Goal: Transaction & Acquisition: Book appointment/travel/reservation

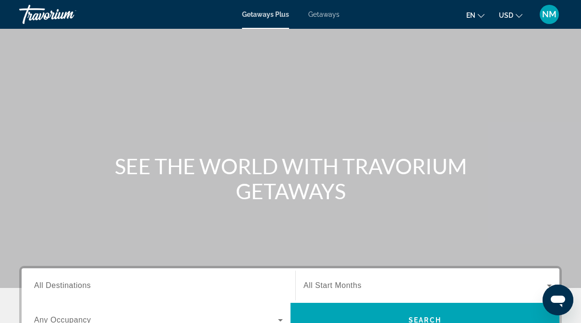
click at [328, 14] on span "Getaways" at bounding box center [323, 15] width 31 height 8
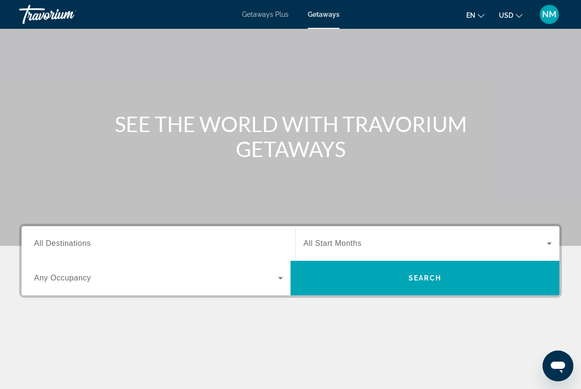
scroll to position [69, 0]
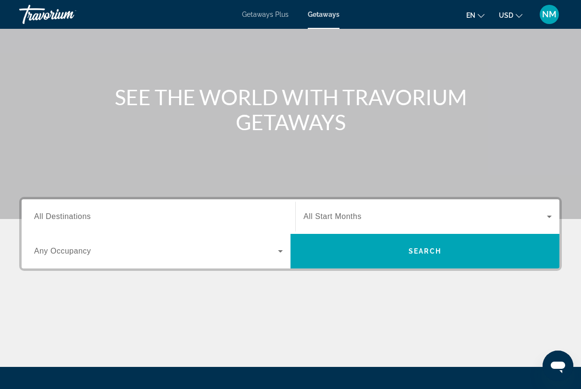
click at [95, 217] on input "Destination All Destinations" at bounding box center [158, 217] width 249 height 12
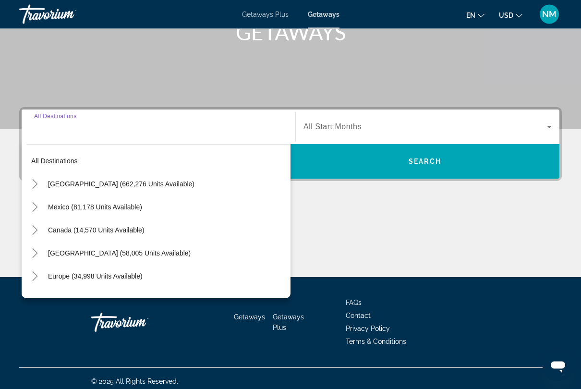
scroll to position [164, 0]
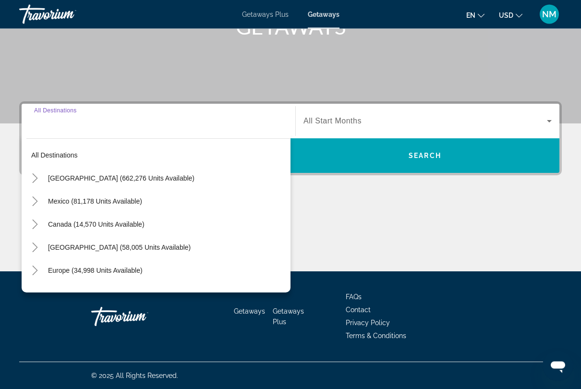
click at [39, 176] on icon "Toggle United States (662,276 units available)" at bounding box center [35, 179] width 10 height 10
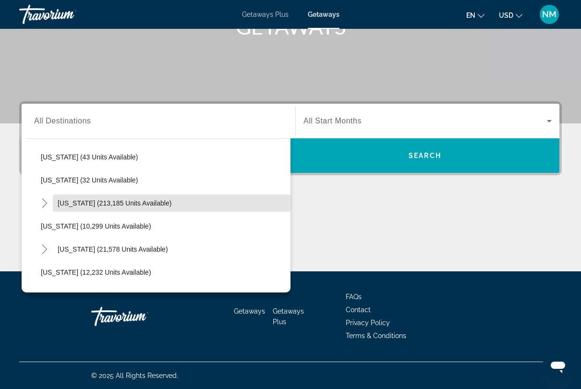
scroll to position [142, 0]
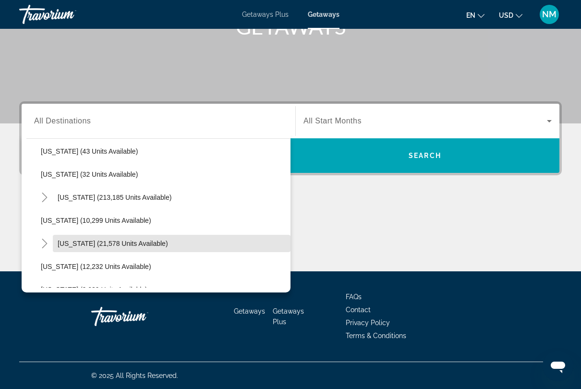
click at [89, 245] on span "Hawaii (21,578 units available)" at bounding box center [113, 244] width 110 height 8
type input "**********"
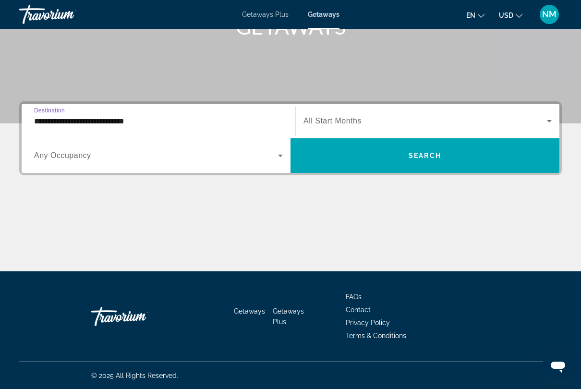
click at [547, 121] on icon "Search widget" at bounding box center [550, 121] width 12 height 12
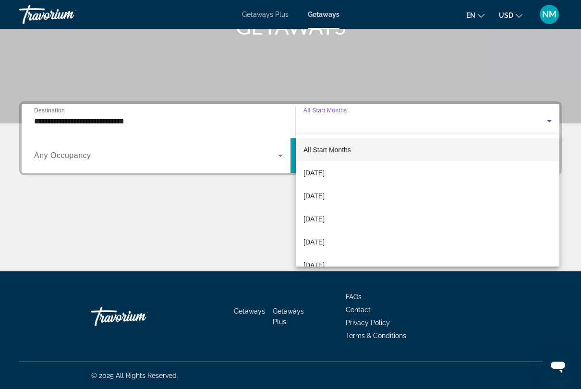
click at [353, 220] on mat-option "[DATE]" at bounding box center [428, 219] width 264 height 23
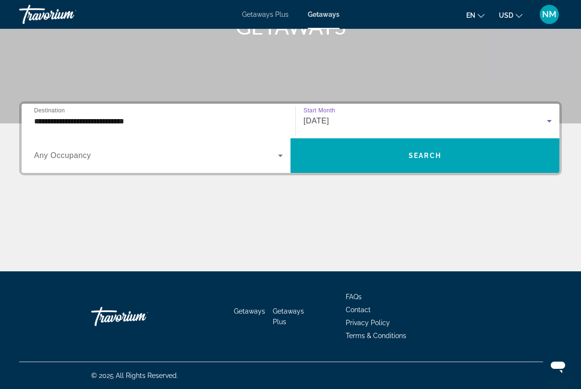
click at [281, 160] on icon "Search widget" at bounding box center [281, 156] width 12 height 12
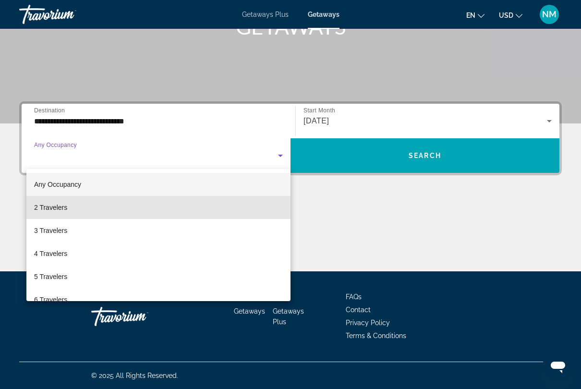
click at [75, 215] on mat-option "2 Travelers" at bounding box center [158, 207] width 264 height 23
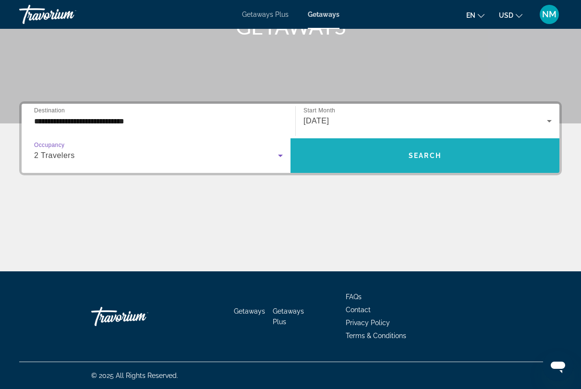
click at [424, 158] on span "Search" at bounding box center [425, 156] width 33 height 8
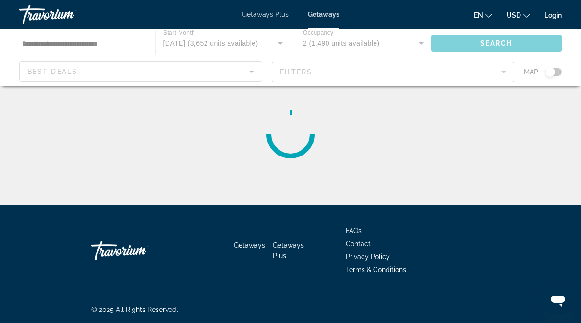
click at [326, 18] on span "Getaways" at bounding box center [324, 15] width 32 height 8
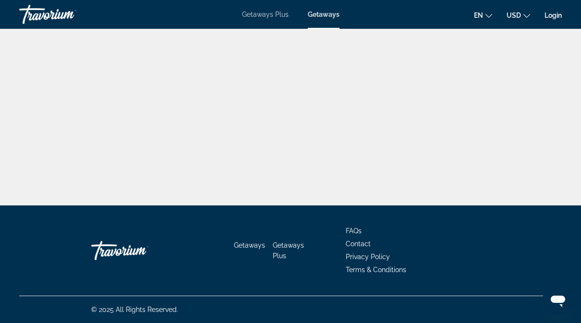
click at [327, 18] on span "Getaways" at bounding box center [324, 15] width 32 height 8
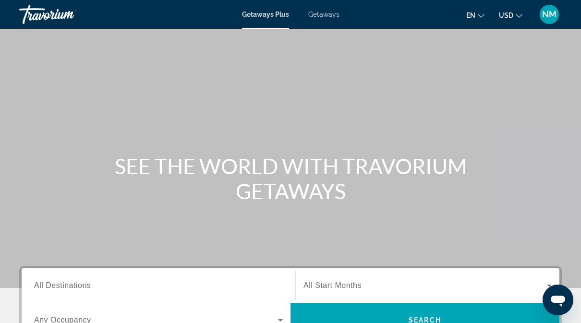
click at [330, 18] on span "Getaways" at bounding box center [323, 15] width 31 height 8
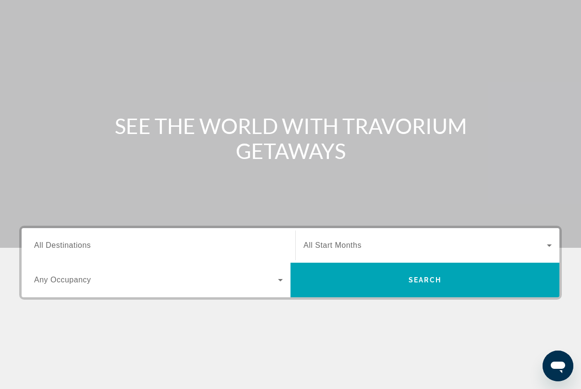
scroll to position [48, 0]
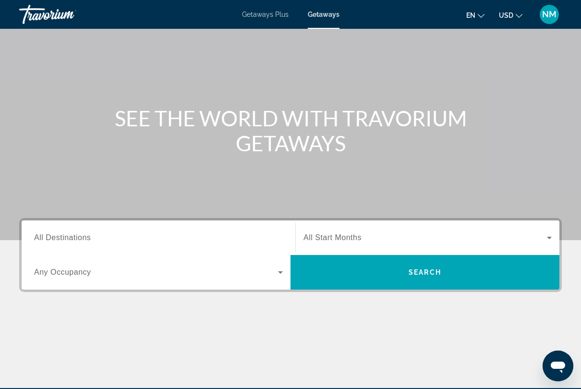
click at [98, 240] on input "Destination All Destinations" at bounding box center [158, 238] width 249 height 12
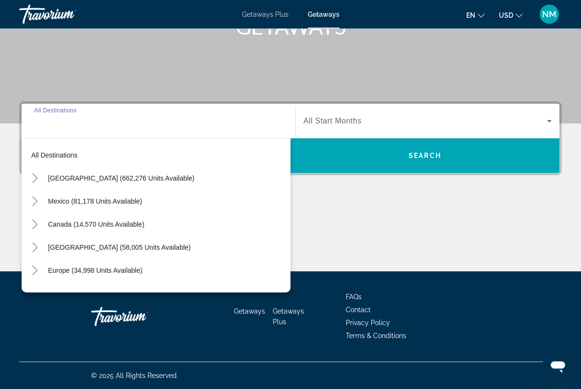
scroll to position [165, 0]
click at [38, 185] on mat-icon "Toggle United States (662,276 units available)" at bounding box center [34, 178] width 17 height 17
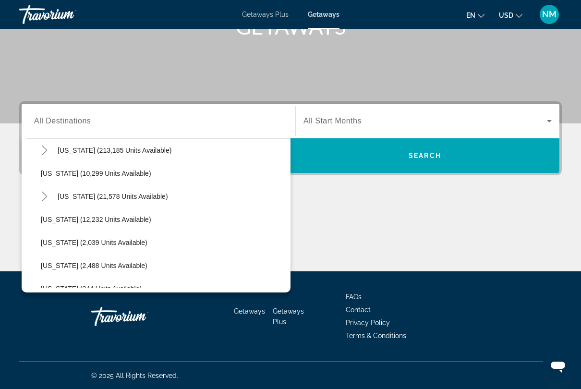
scroll to position [190, 0]
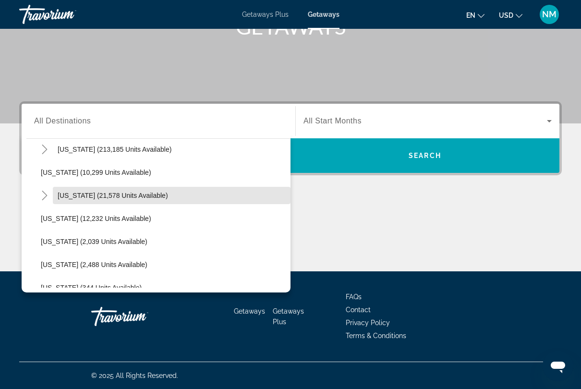
click at [86, 205] on span "Search widget" at bounding box center [172, 195] width 238 height 23
type input "**********"
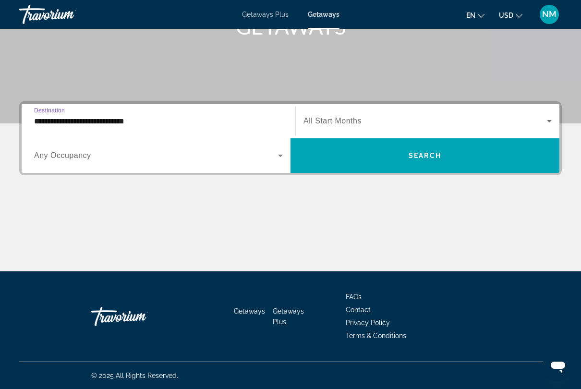
click at [399, 122] on span "Search widget" at bounding box center [426, 121] width 244 height 12
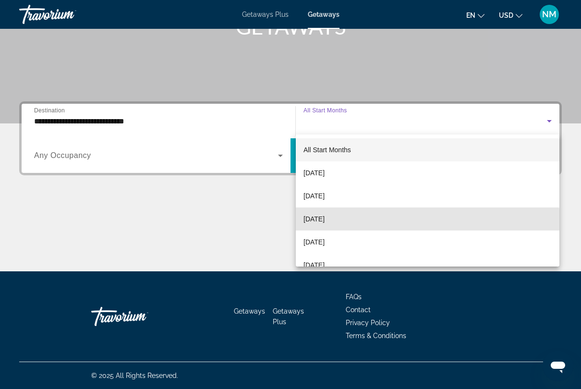
click at [325, 223] on span "[DATE]" at bounding box center [314, 219] width 21 height 12
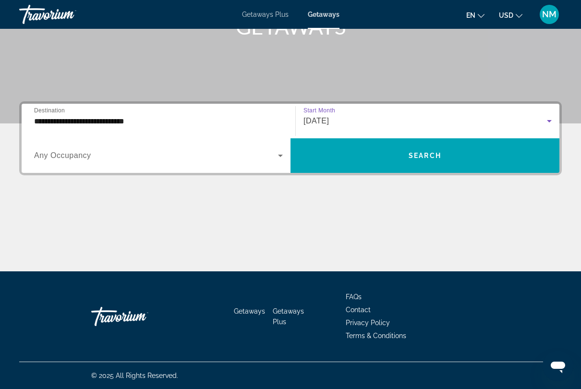
click at [278, 159] on icon "Search widget" at bounding box center [281, 156] width 12 height 12
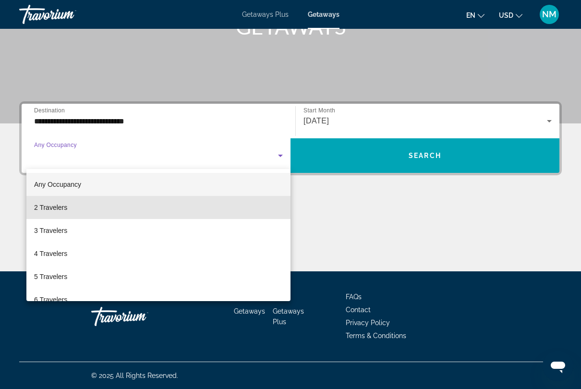
click at [80, 208] on mat-option "2 Travelers" at bounding box center [158, 207] width 264 height 23
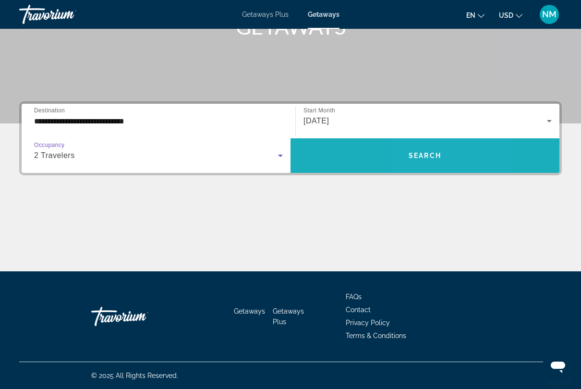
click at [414, 158] on span "Search" at bounding box center [425, 156] width 33 height 8
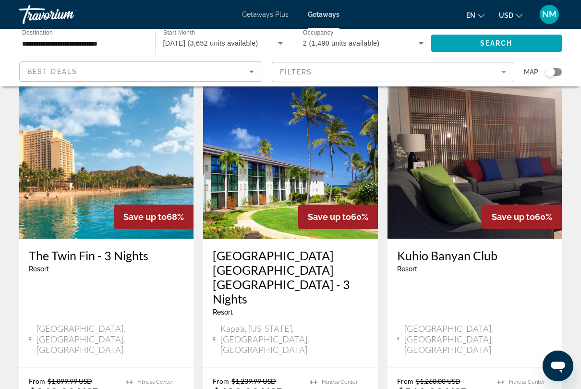
scroll to position [426, 0]
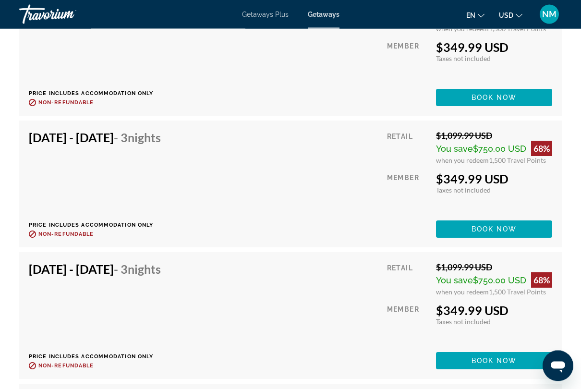
scroll to position [2734, 0]
click at [73, 303] on div "Nov 9, 2025 - Nov 12, 2025 - 3 Nights Price includes accommodation only Refunda…" at bounding box center [98, 316] width 139 height 108
click at [490, 323] on span "Main content" at bounding box center [494, 360] width 116 height 23
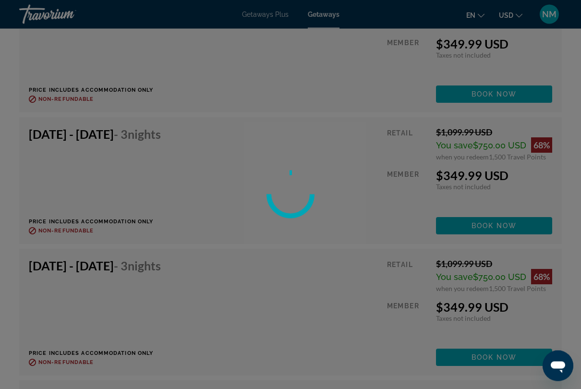
scroll to position [2737, 0]
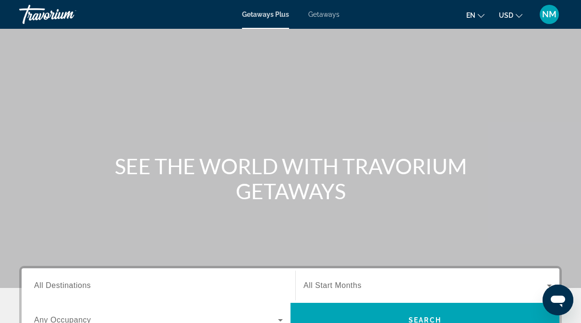
click at [81, 288] on span "All Destinations" at bounding box center [62, 285] width 57 height 8
click at [81, 288] on input "Destination All Destinations" at bounding box center [158, 287] width 249 height 12
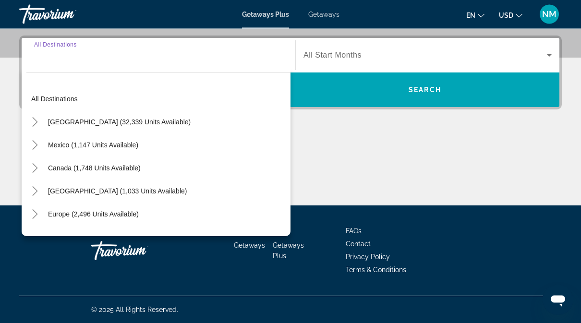
scroll to position [231, 0]
click at [34, 128] on mat-icon "Toggle United States (32,339 units available)" at bounding box center [34, 122] width 17 height 17
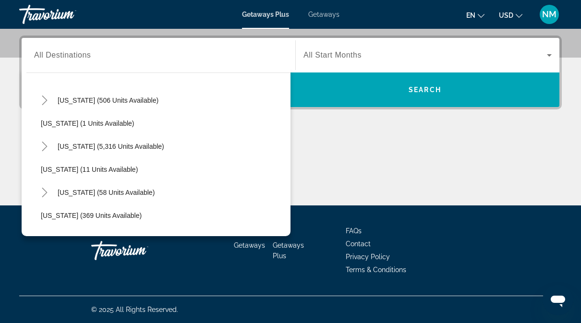
scroll to position [117, 0]
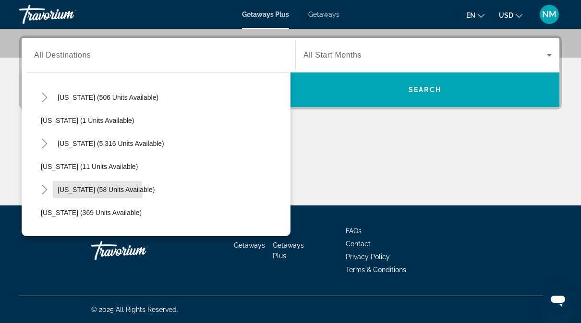
click at [54, 195] on span "Search widget" at bounding box center [106, 189] width 107 height 23
type input "**********"
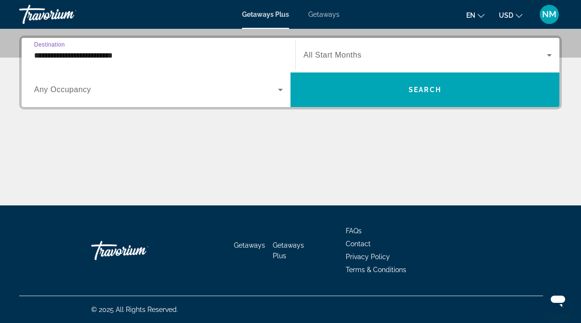
click at [495, 57] on span "Search widget" at bounding box center [426, 55] width 244 height 12
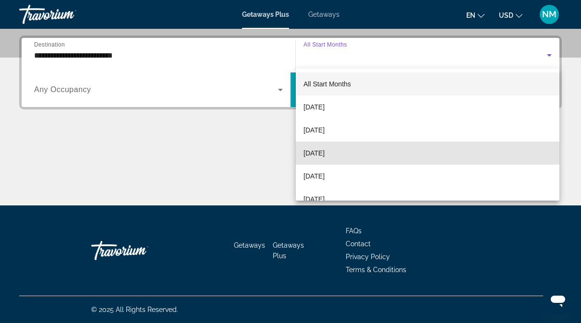
click at [355, 152] on mat-option "[DATE]" at bounding box center [428, 153] width 264 height 23
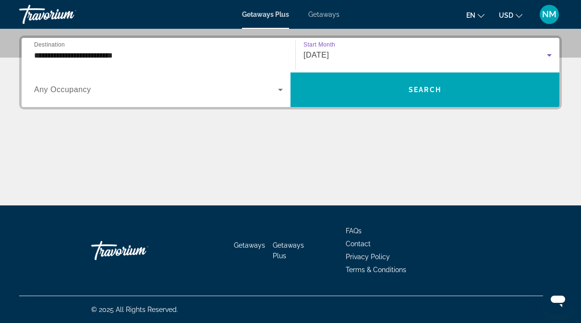
click at [183, 94] on span "Search widget" at bounding box center [156, 90] width 244 height 12
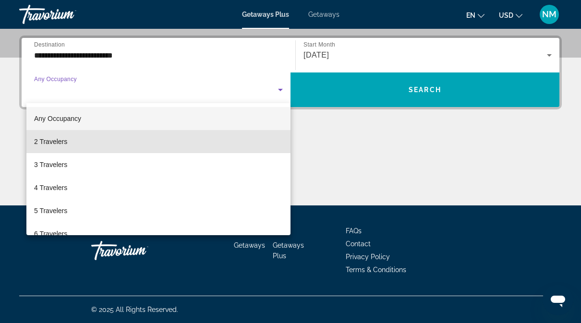
click at [142, 146] on mat-option "2 Travelers" at bounding box center [158, 141] width 264 height 23
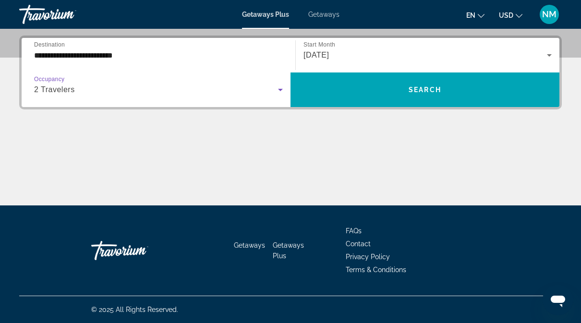
click at [431, 88] on span "Search" at bounding box center [425, 90] width 33 height 8
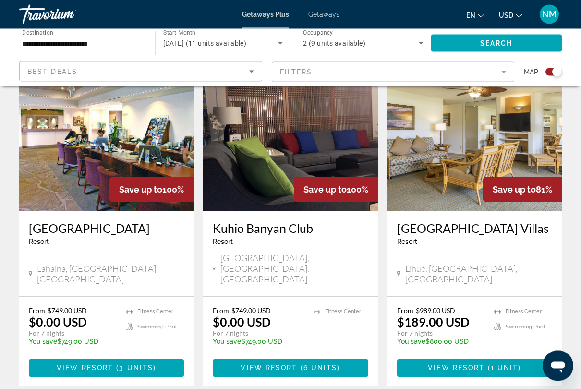
scroll to position [360, 0]
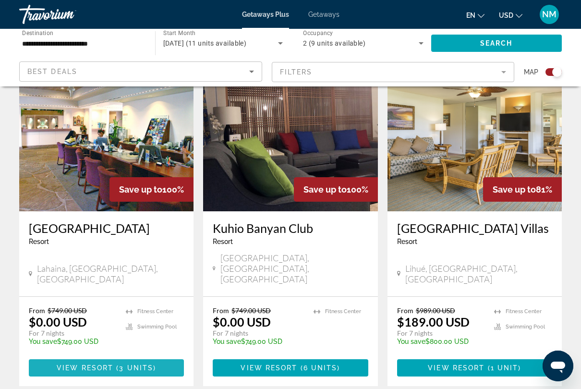
click at [140, 323] on span "3 units" at bounding box center [136, 368] width 34 height 8
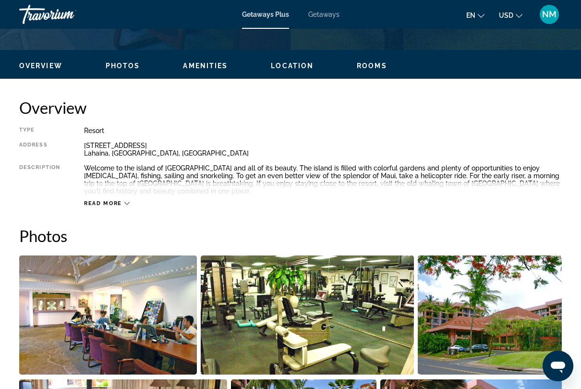
scroll to position [435, 0]
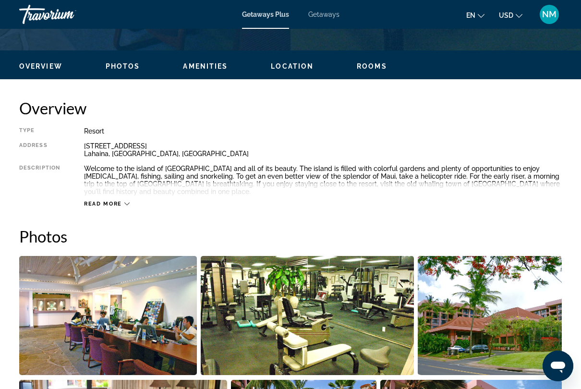
click at [129, 201] on icon "Main content" at bounding box center [126, 203] width 5 height 5
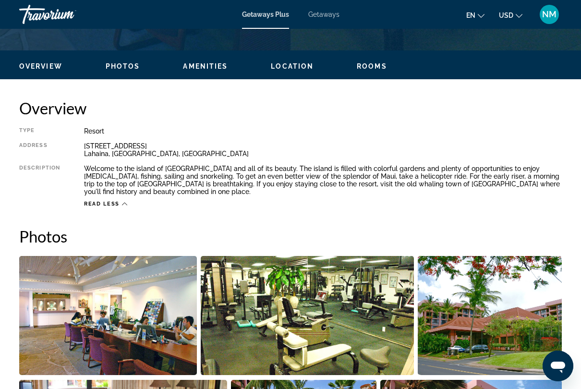
click at [126, 201] on icon "Main content" at bounding box center [124, 203] width 5 height 5
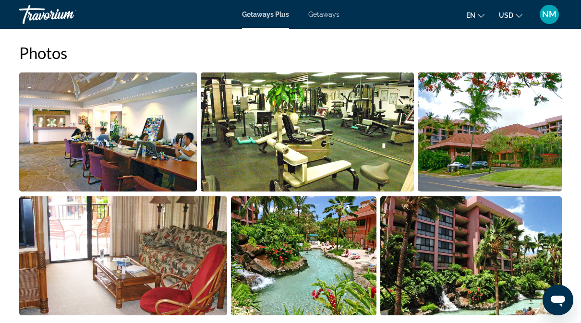
scroll to position [618, 0]
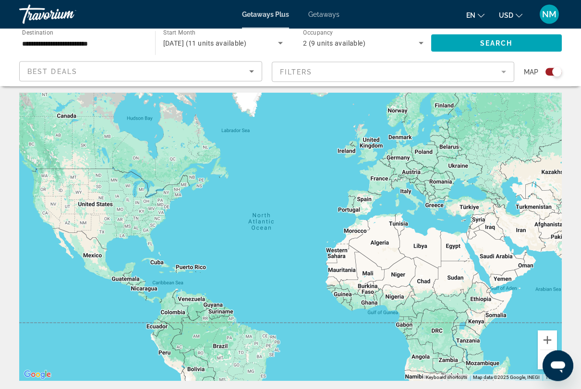
scroll to position [4, 0]
click at [254, 72] on icon "Sort by" at bounding box center [252, 72] width 12 height 12
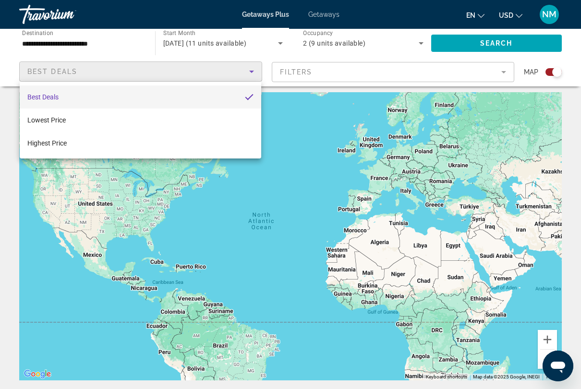
click at [287, 109] on div at bounding box center [290, 194] width 581 height 389
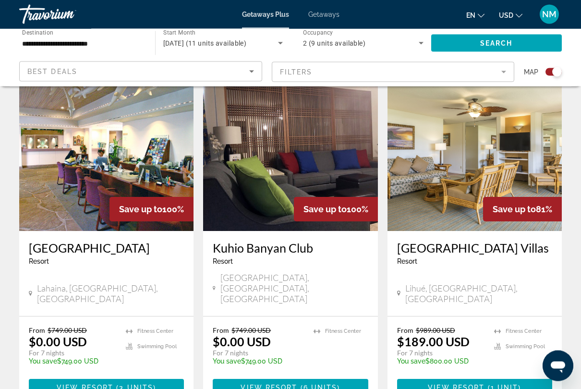
scroll to position [341, 0]
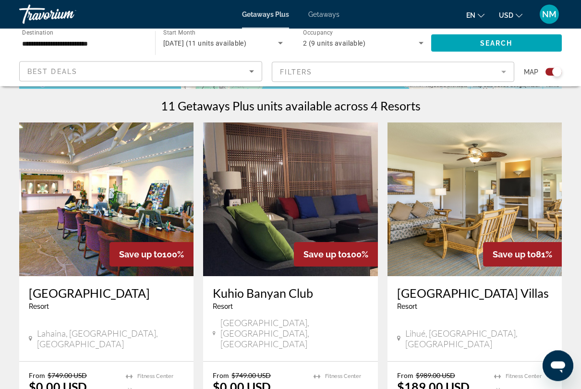
click at [505, 205] on img "Main content" at bounding box center [475, 200] width 174 height 154
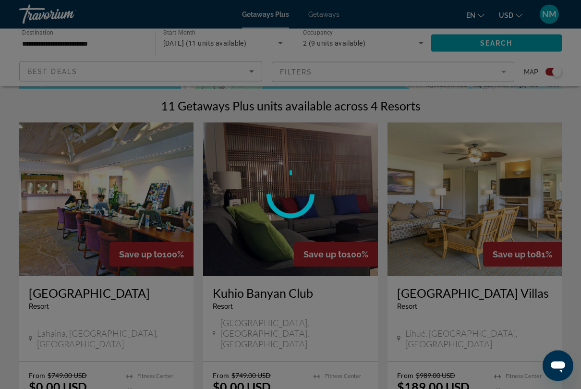
scroll to position [295, 0]
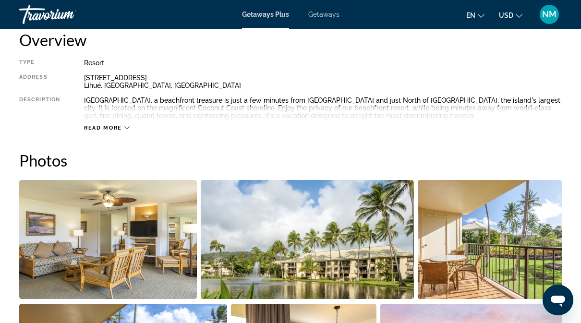
scroll to position [502, 0]
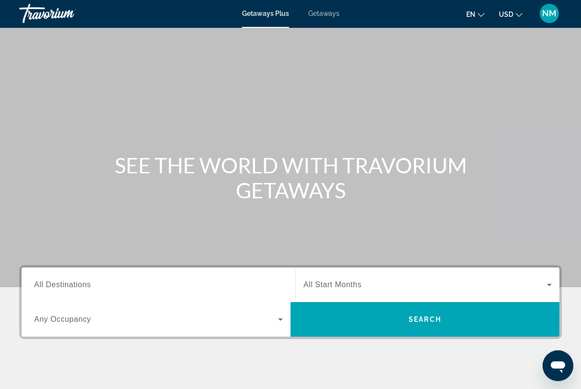
scroll to position [1, 0]
click at [338, 16] on span "Getaways" at bounding box center [323, 14] width 31 height 8
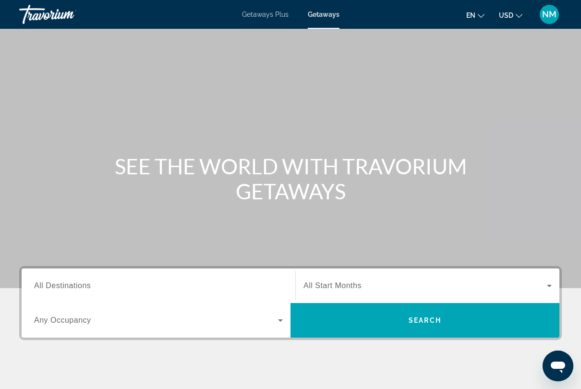
click at [79, 291] on div "Destination All Destinations" at bounding box center [158, 285] width 249 height 27
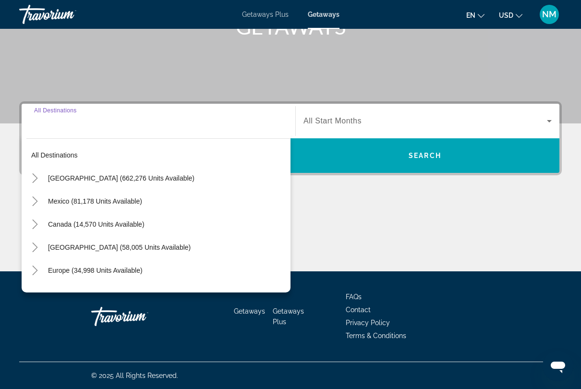
click at [48, 170] on span "Search widget" at bounding box center [166, 178] width 247 height 23
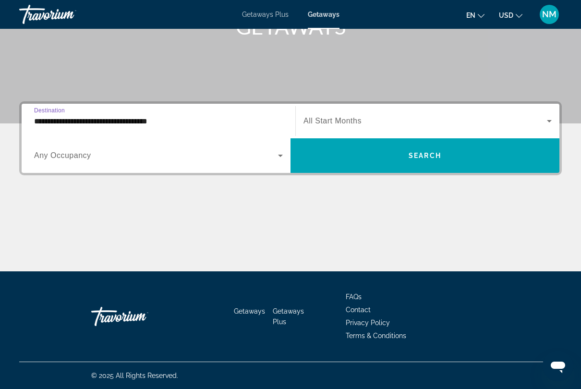
click at [67, 117] on input "**********" at bounding box center [158, 122] width 249 height 12
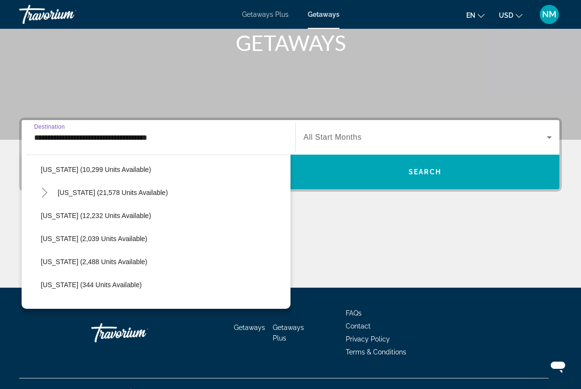
scroll to position [213, 0]
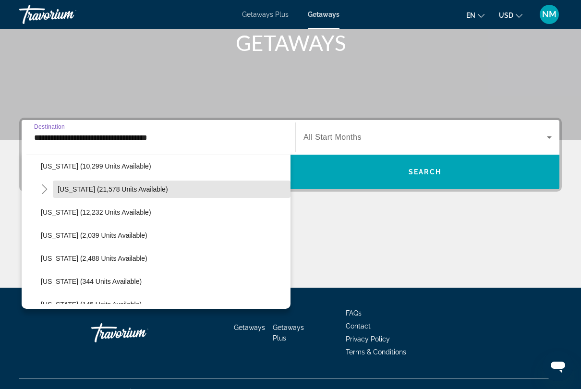
click at [97, 187] on span "Hawaii (21,578 units available)" at bounding box center [113, 189] width 110 height 8
type input "**********"
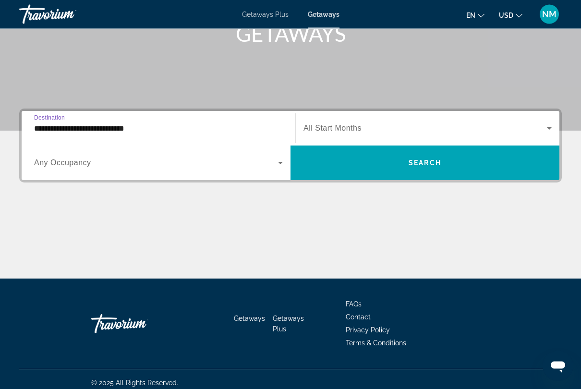
scroll to position [164, 0]
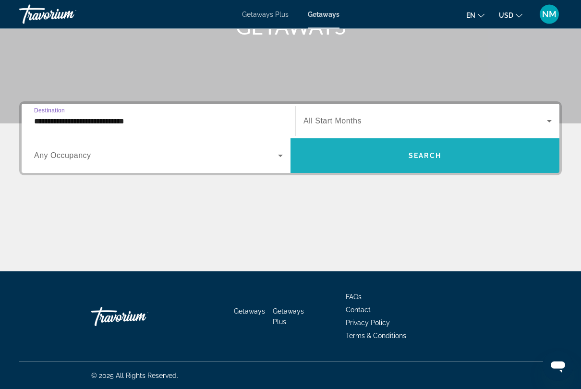
click at [420, 160] on span "Search widget" at bounding box center [425, 156] width 269 height 23
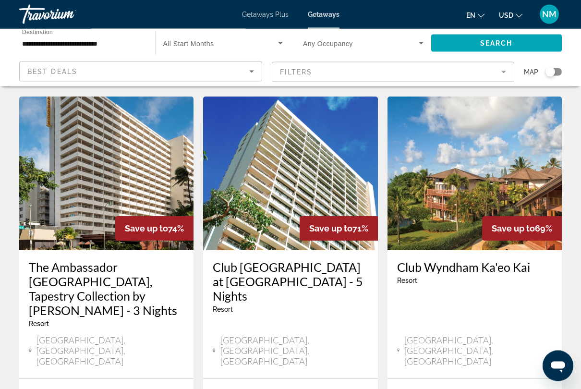
scroll to position [752, 0]
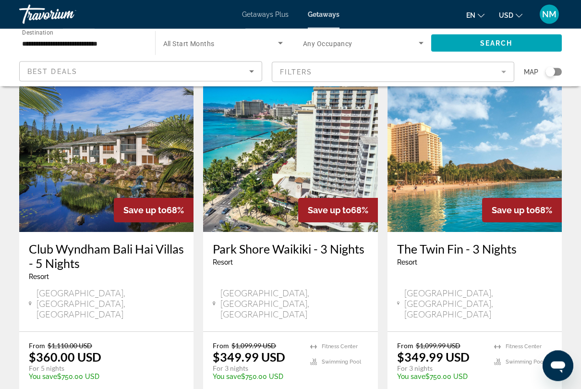
scroll to position [1162, 0]
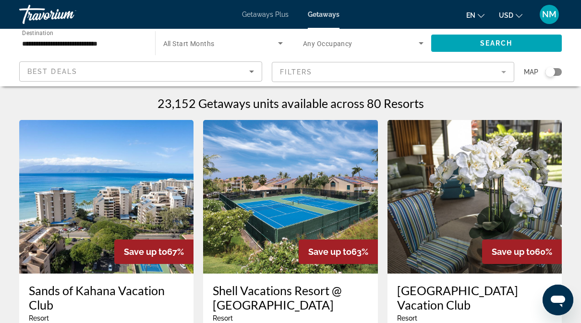
click at [272, 15] on span "Getaways Plus" at bounding box center [265, 15] width 47 height 8
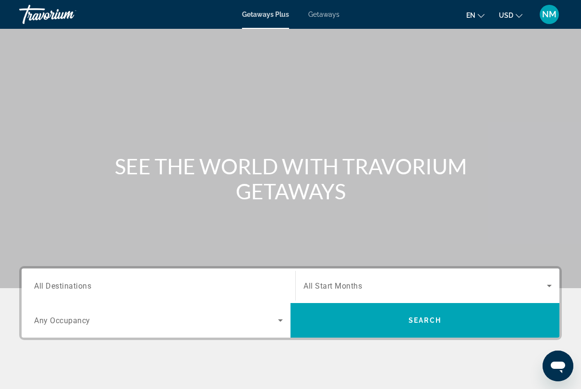
click at [80, 299] on div "Search widget" at bounding box center [158, 285] width 249 height 27
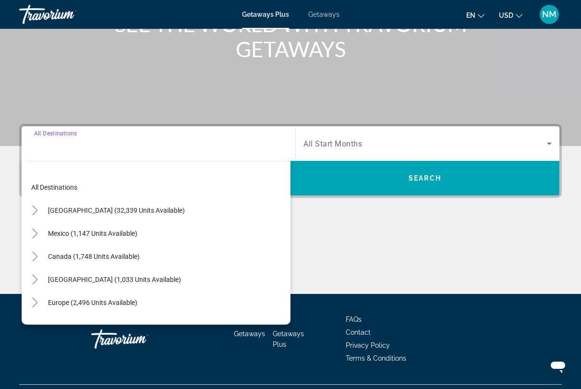
scroll to position [164, 0]
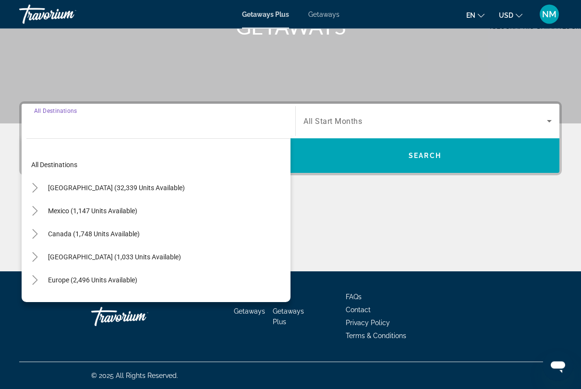
click at [79, 191] on span "[GEOGRAPHIC_DATA] (32,339 units available)" at bounding box center [116, 188] width 137 height 8
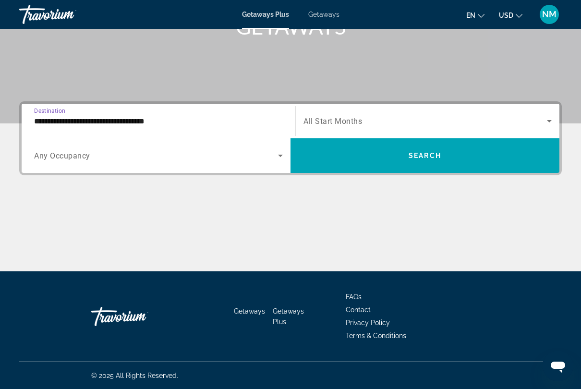
click at [63, 120] on input "**********" at bounding box center [158, 122] width 249 height 12
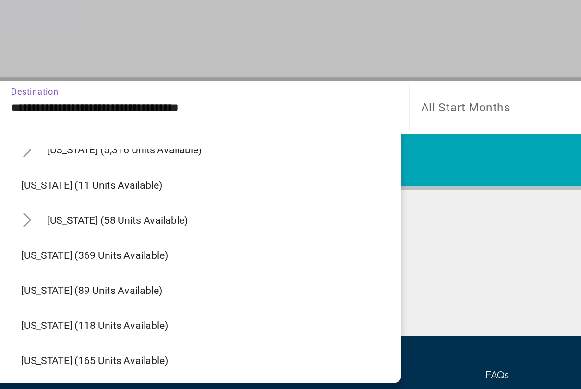
scroll to position [169, 0]
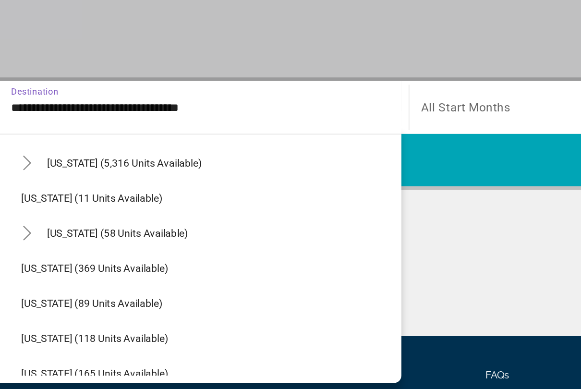
click at [58, 207] on span "[US_STATE] (58 units available)" at bounding box center [104, 211] width 93 height 8
type input "**********"
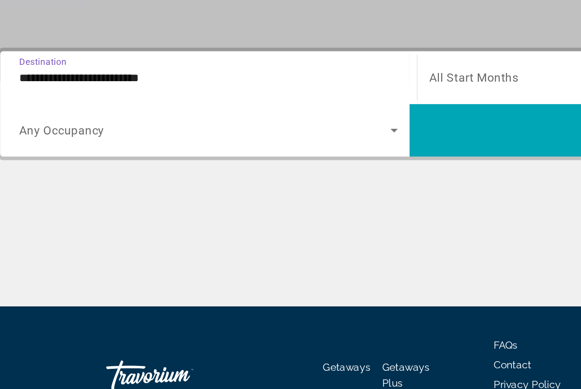
click at [315, 122] on span "Search widget" at bounding box center [426, 128] width 244 height 12
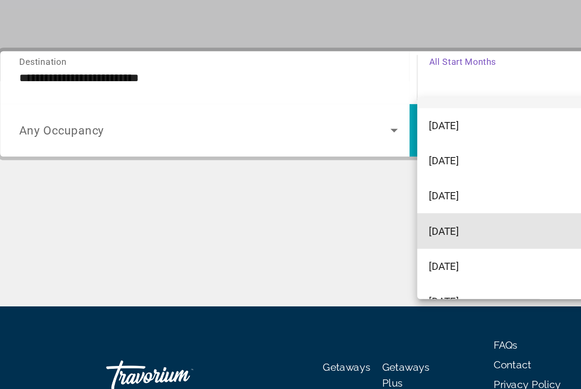
scroll to position [11, 0]
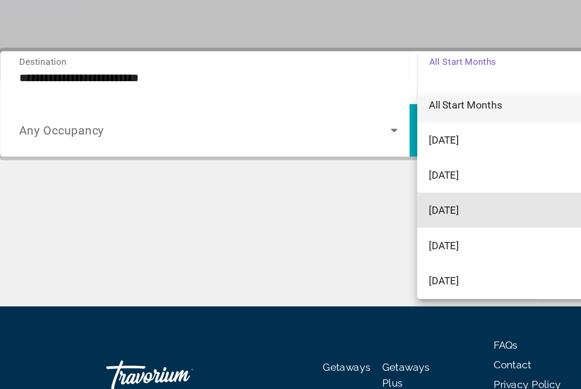
click at [312, 209] on span "[DATE]" at bounding box center [314, 215] width 20 height 12
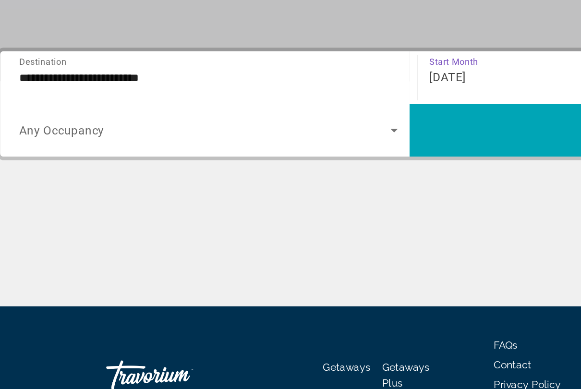
click at [275, 157] on icon "Search widget" at bounding box center [281, 163] width 12 height 12
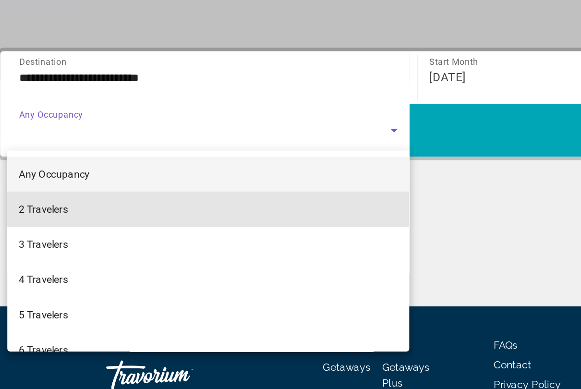
click at [36, 208] on span "2 Travelers" at bounding box center [50, 214] width 32 height 12
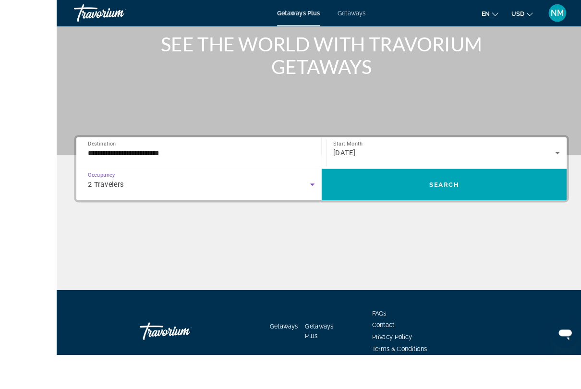
scroll to position [144, 0]
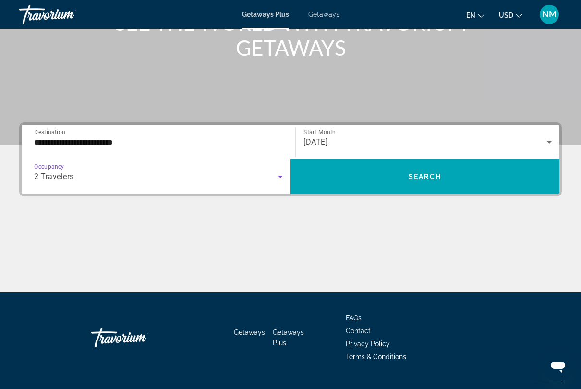
click at [440, 173] on span "Search" at bounding box center [425, 177] width 33 height 8
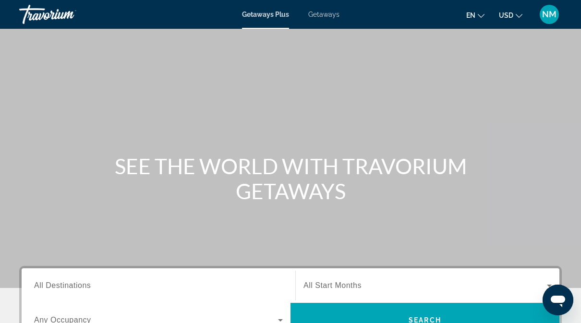
click at [330, 17] on span "Getaways" at bounding box center [323, 15] width 31 height 8
click at [273, 18] on span "Getaways Plus" at bounding box center [265, 15] width 47 height 8
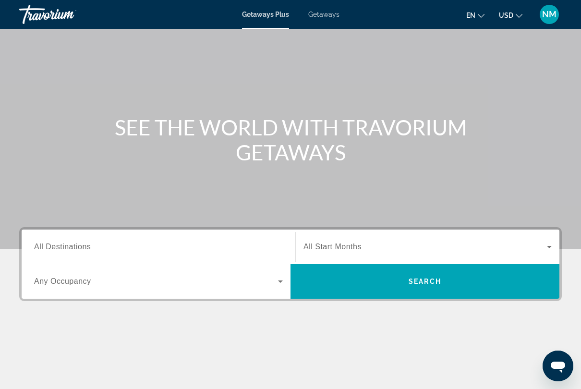
scroll to position [40, 0]
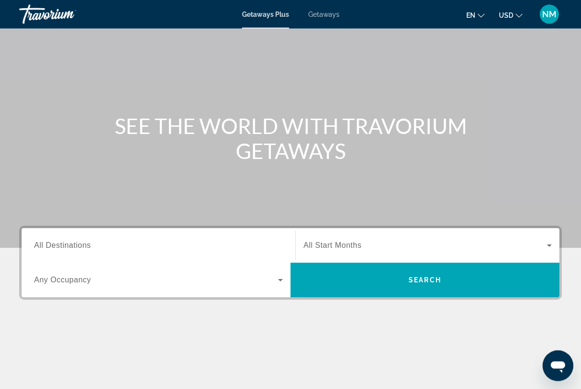
click at [83, 250] on span "All Destinations" at bounding box center [62, 246] width 57 height 8
click at [83, 250] on input "Destination All Destinations" at bounding box center [158, 247] width 249 height 12
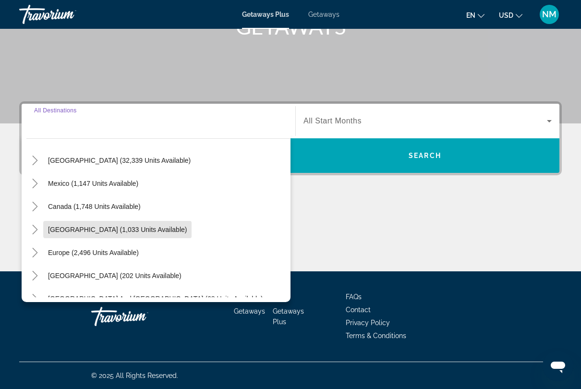
scroll to position [24, 0]
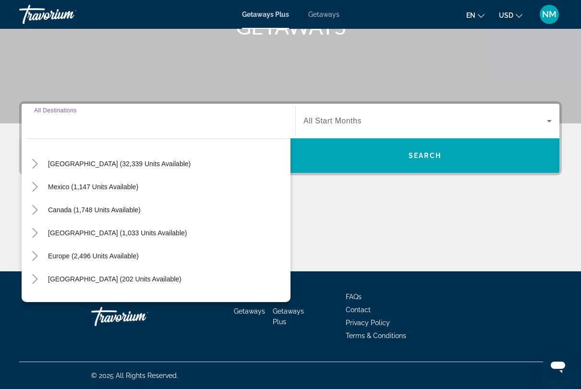
click at [95, 165] on span "[GEOGRAPHIC_DATA] (32,339 units available)" at bounding box center [119, 164] width 143 height 8
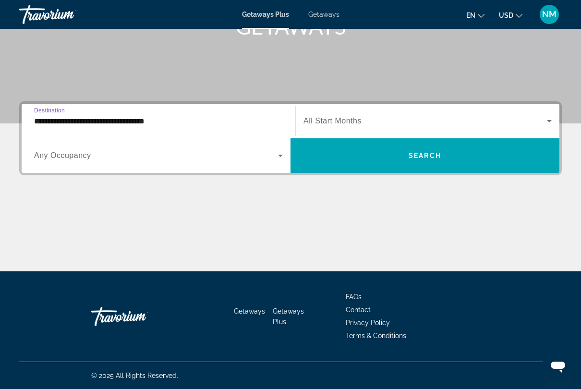
click at [58, 118] on input "**********" at bounding box center [158, 122] width 249 height 12
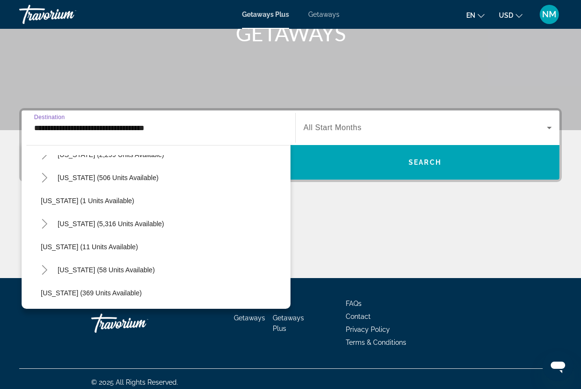
scroll to position [125, 0]
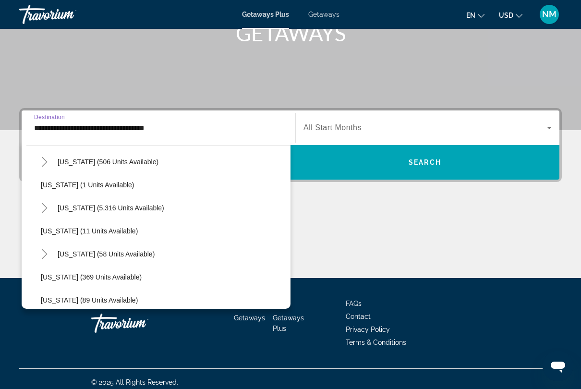
click at [81, 257] on span "[US_STATE] (58 units available)" at bounding box center [106, 254] width 97 height 8
type input "**********"
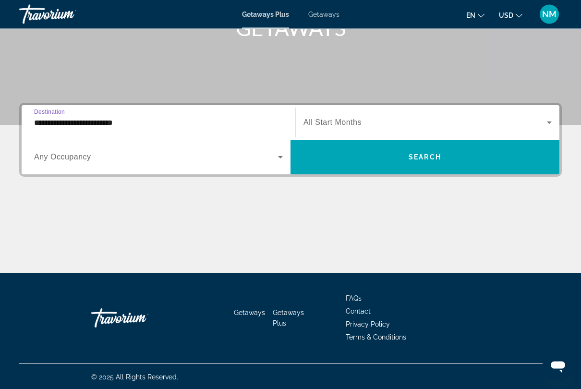
scroll to position [164, 0]
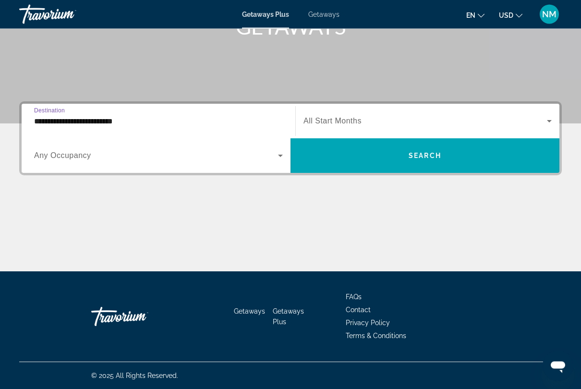
click at [417, 159] on span "Search" at bounding box center [425, 156] width 33 height 8
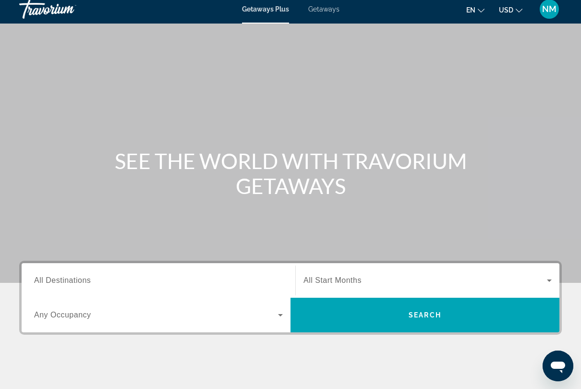
click at [349, 282] on span "All Start Months" at bounding box center [333, 280] width 58 height 8
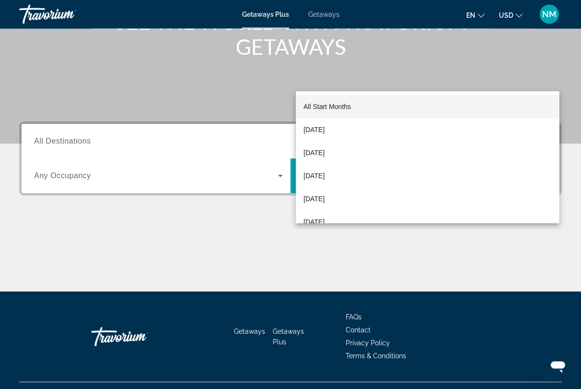
scroll to position [165, 0]
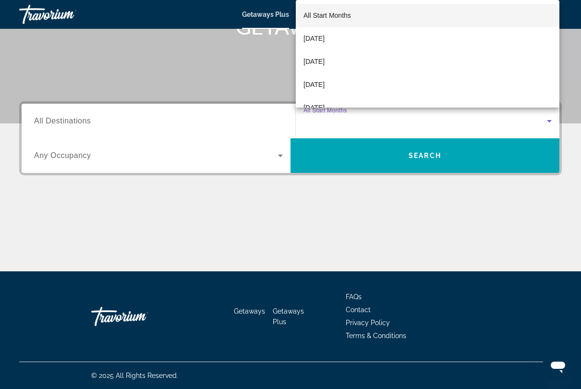
click at [81, 122] on div at bounding box center [290, 194] width 581 height 389
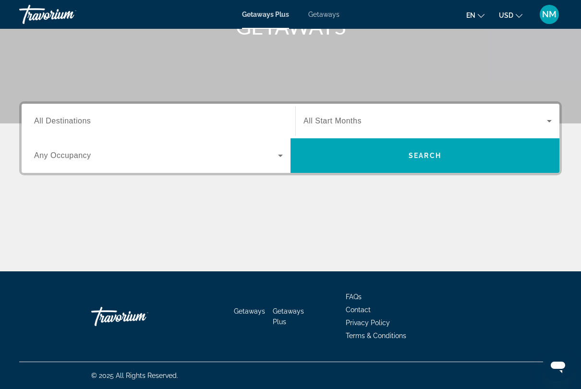
click at [78, 120] on span "All Destinations" at bounding box center [62, 121] width 57 height 8
click at [78, 120] on input "Destination All Destinations" at bounding box center [158, 122] width 249 height 12
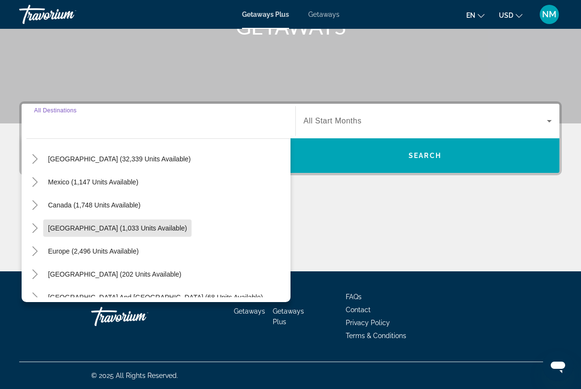
scroll to position [21, 0]
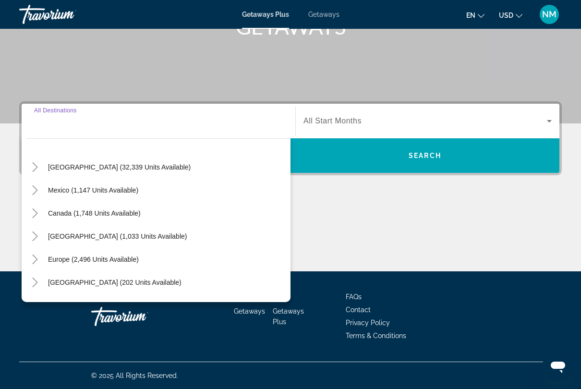
click at [87, 168] on span "[GEOGRAPHIC_DATA] (32,339 units available)" at bounding box center [119, 167] width 143 height 8
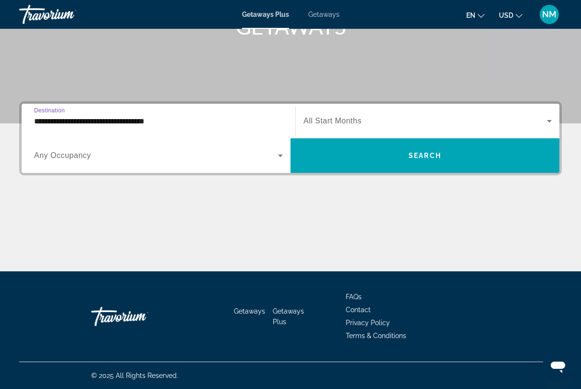
click at [89, 108] on div "**********" at bounding box center [158, 121] width 249 height 27
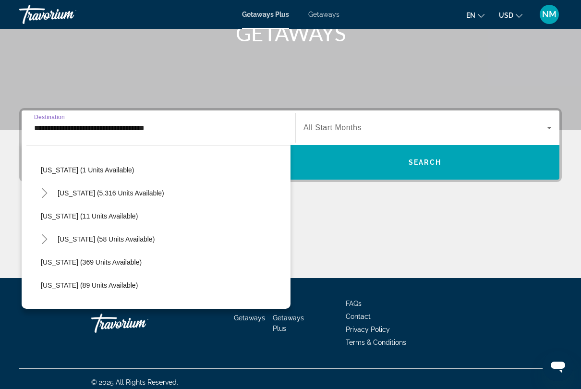
scroll to position [140, 0]
click at [83, 240] on span "[US_STATE] (58 units available)" at bounding box center [106, 239] width 97 height 8
type input "**********"
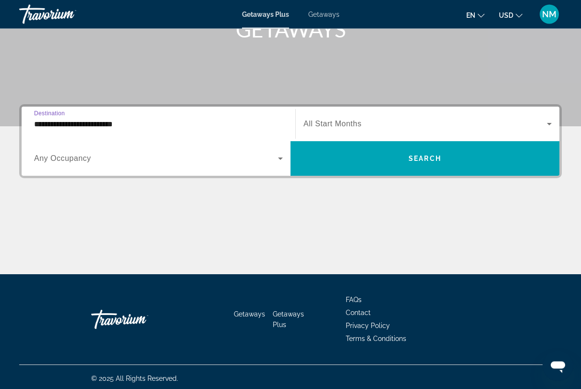
scroll to position [164, 0]
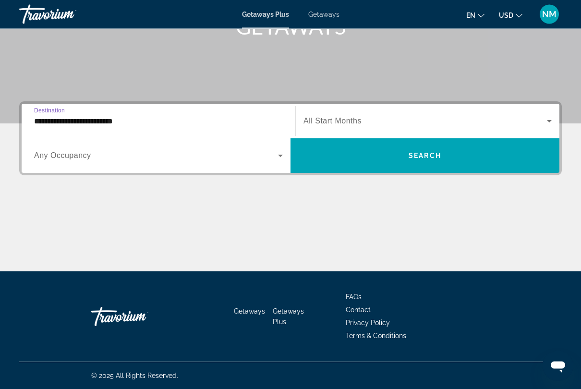
click at [277, 160] on icon "Search widget" at bounding box center [281, 156] width 12 height 12
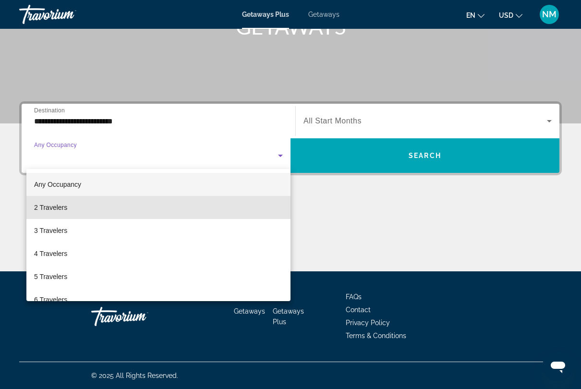
click at [61, 210] on span "2 Travelers" at bounding box center [50, 208] width 33 height 12
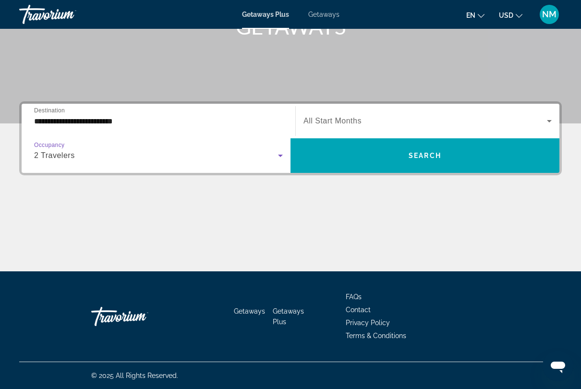
click at [362, 118] on span "Search widget" at bounding box center [426, 121] width 244 height 12
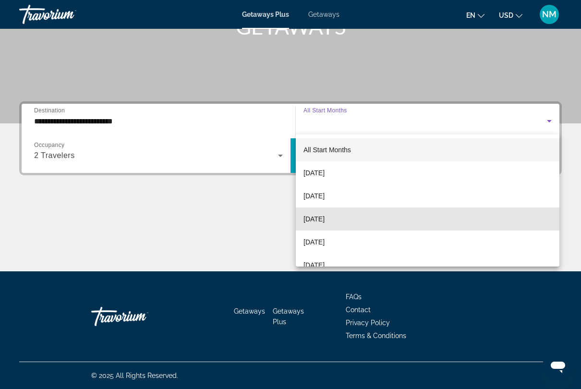
click at [324, 221] on span "[DATE]" at bounding box center [314, 219] width 21 height 12
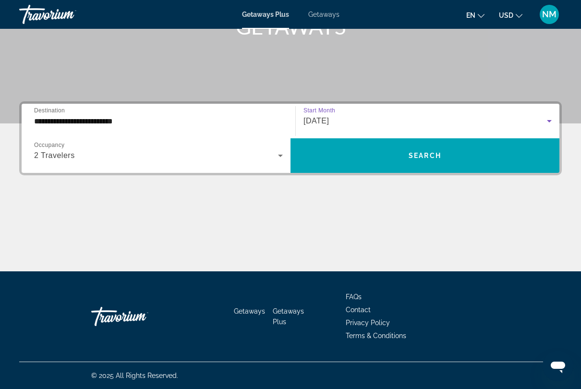
click at [425, 155] on span "Search" at bounding box center [425, 156] width 33 height 8
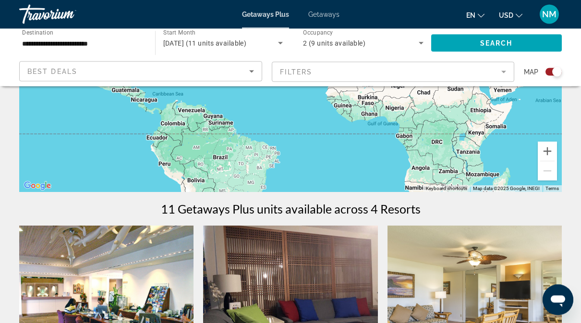
scroll to position [191, 0]
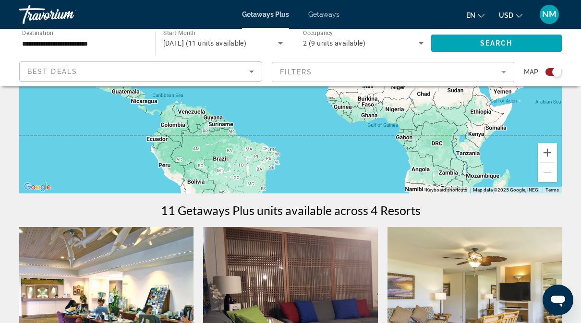
click at [334, 13] on span "Getaways" at bounding box center [323, 15] width 31 height 8
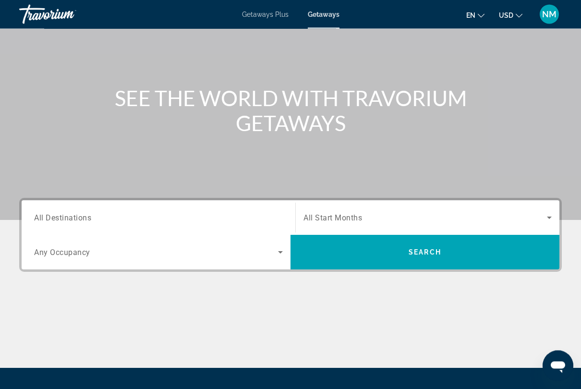
scroll to position [74, 0]
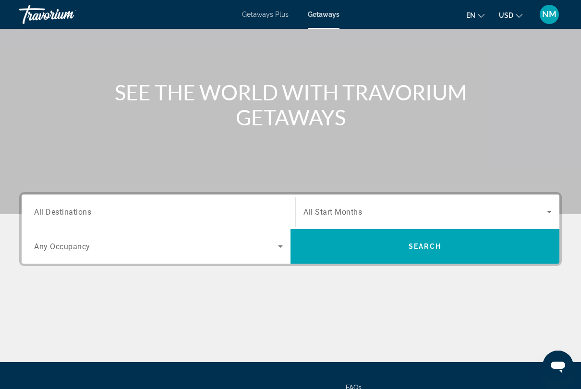
click at [76, 209] on span "All Destinations" at bounding box center [62, 211] width 57 height 9
click at [76, 209] on input "Destination All Destinations" at bounding box center [158, 213] width 249 height 12
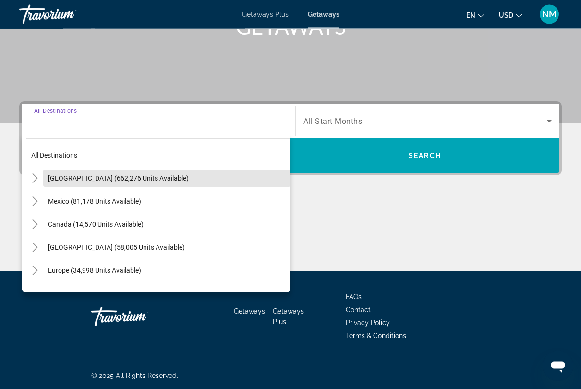
scroll to position [165, 0]
click at [98, 175] on span "[GEOGRAPHIC_DATA] (662,276 units available)" at bounding box center [118, 178] width 141 height 8
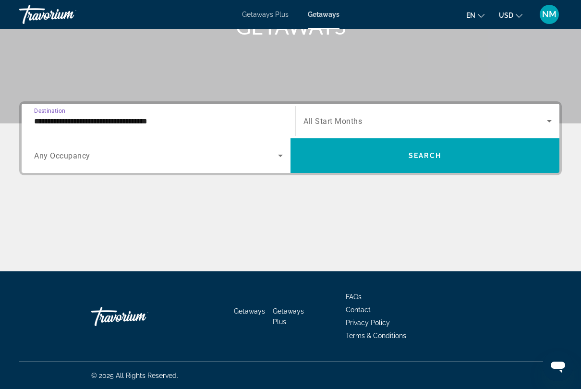
click at [98, 121] on input "**********" at bounding box center [158, 122] width 249 height 12
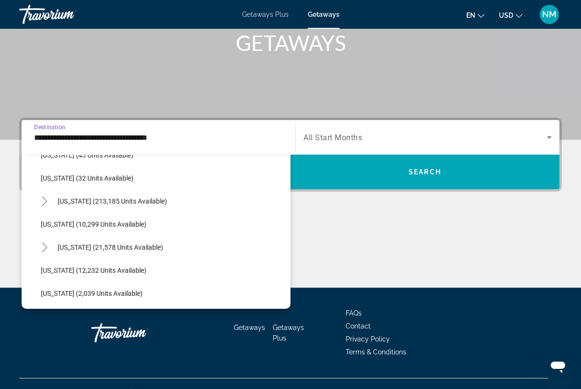
scroll to position [156, 0]
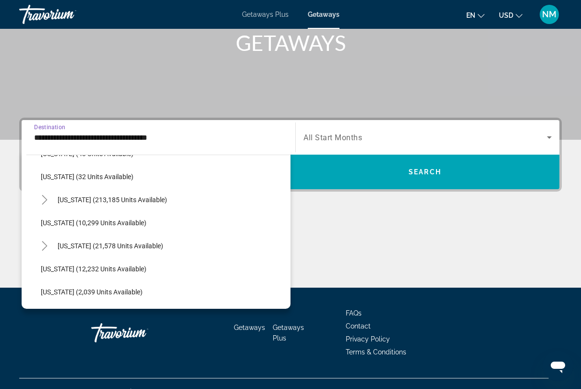
click at [80, 246] on span "[US_STATE] (21,578 units available)" at bounding box center [111, 246] width 106 height 8
type input "**********"
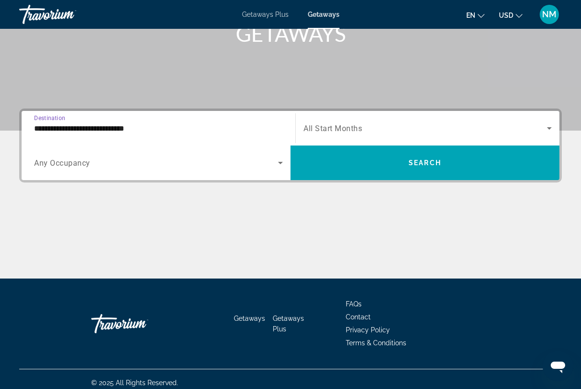
scroll to position [164, 0]
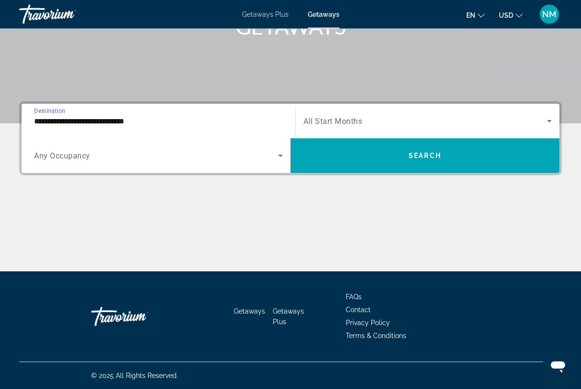
click at [91, 161] on span "Search widget" at bounding box center [156, 156] width 244 height 12
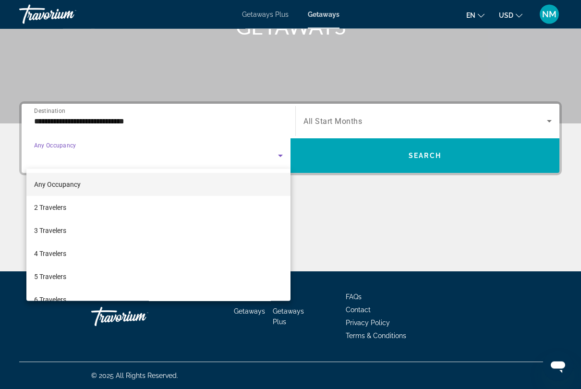
scroll to position [165, 0]
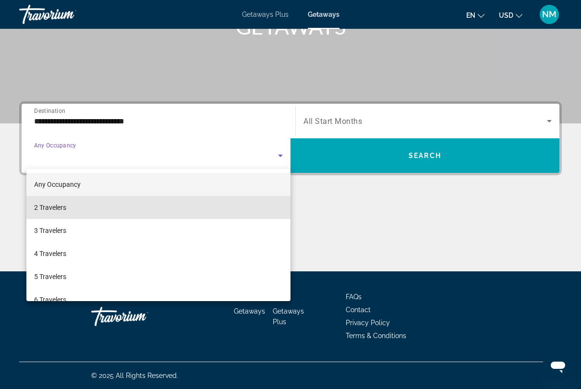
click at [57, 207] on span "2 Travelers" at bounding box center [50, 208] width 32 height 12
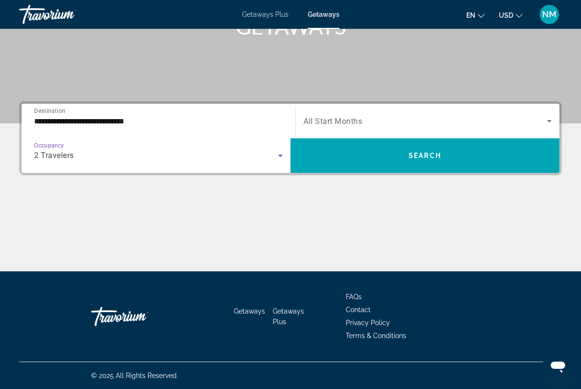
click at [337, 125] on span "All Start Months" at bounding box center [333, 121] width 59 height 9
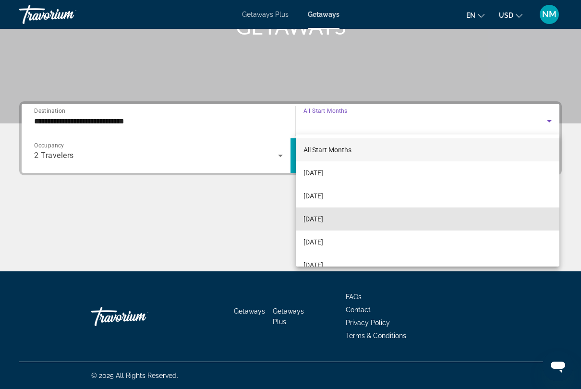
click at [323, 222] on span "[DATE]" at bounding box center [314, 219] width 20 height 12
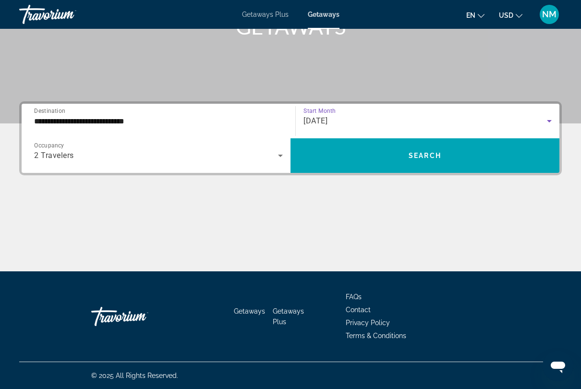
click at [424, 160] on span "Search widget" at bounding box center [425, 155] width 269 height 23
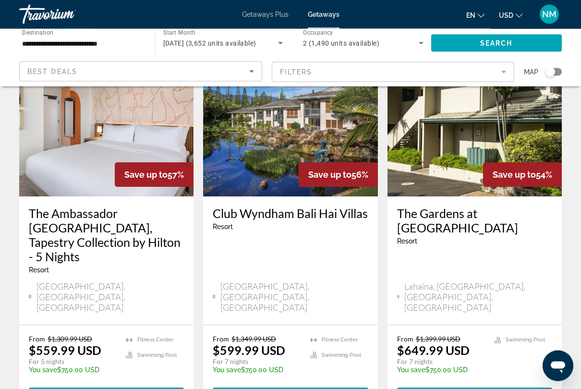
scroll to position [1222, 0]
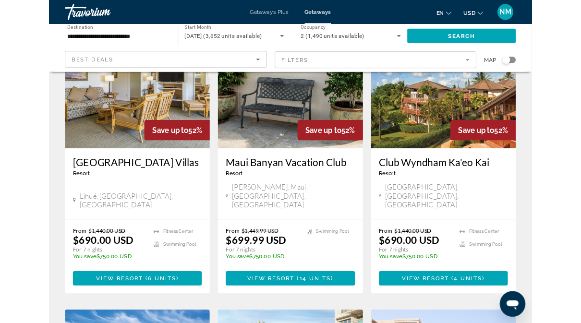
scroll to position [471, 0]
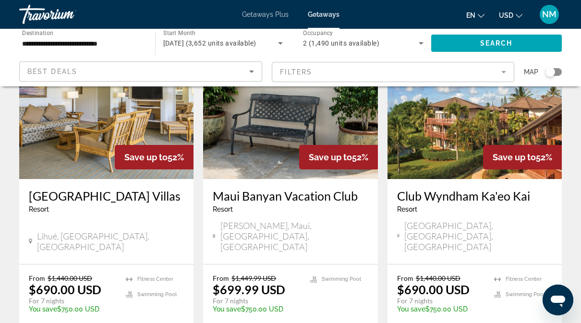
click at [311, 274] on ul "Swimming Pool" at bounding box center [339, 297] width 58 height 46
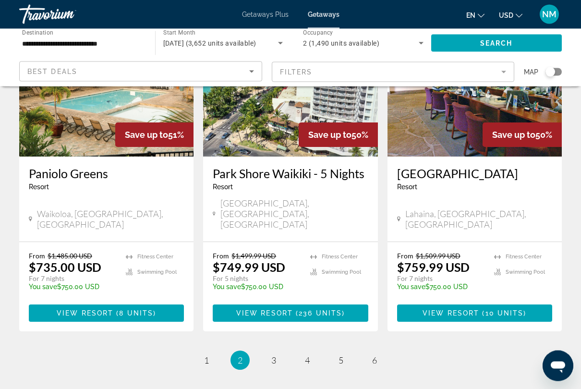
scroll to position [1204, 0]
click at [277, 323] on link "page 3" at bounding box center [274, 360] width 17 height 17
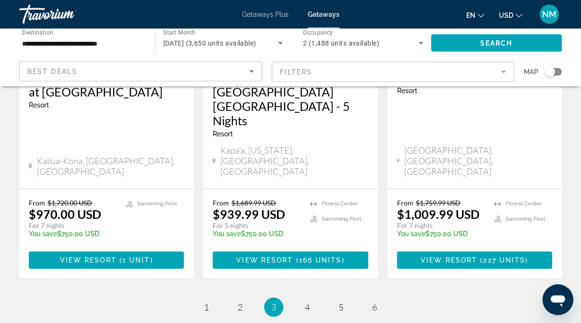
scroll to position [1332, 0]
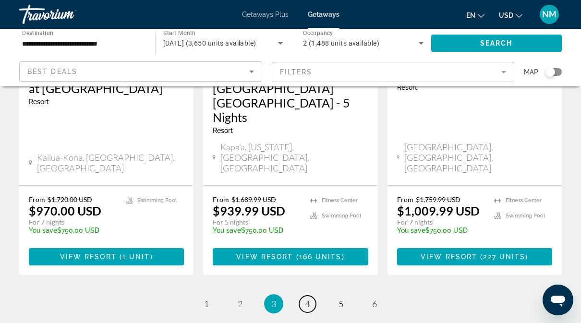
click at [308, 299] on span "4" at bounding box center [307, 304] width 5 height 11
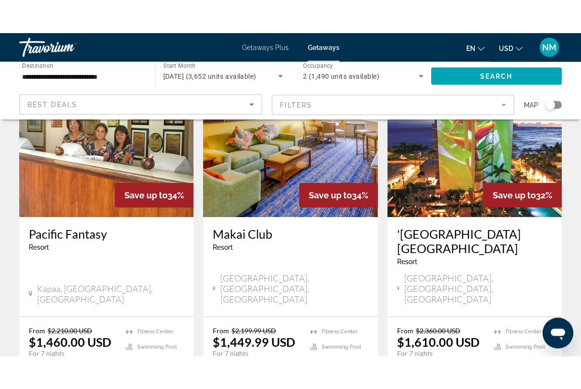
scroll to position [1198, 0]
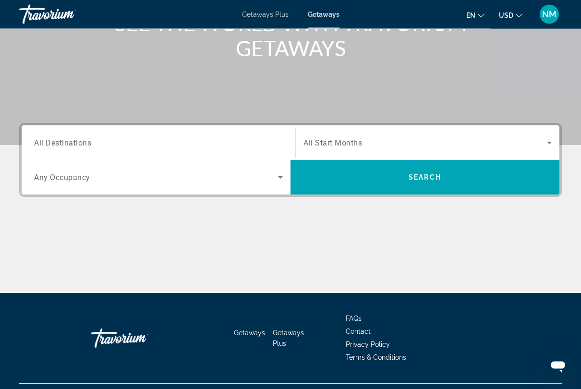
scroll to position [143, 0]
click at [81, 144] on span "All Destinations" at bounding box center [62, 142] width 57 height 9
click at [81, 144] on input "Destination All Destinations" at bounding box center [158, 143] width 249 height 12
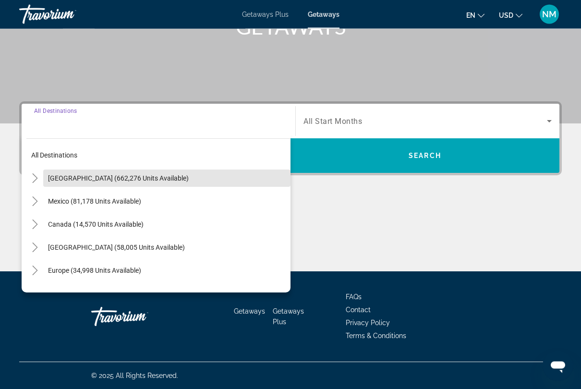
scroll to position [165, 0]
click at [100, 182] on span "[GEOGRAPHIC_DATA] (662,276 units available)" at bounding box center [118, 178] width 141 height 8
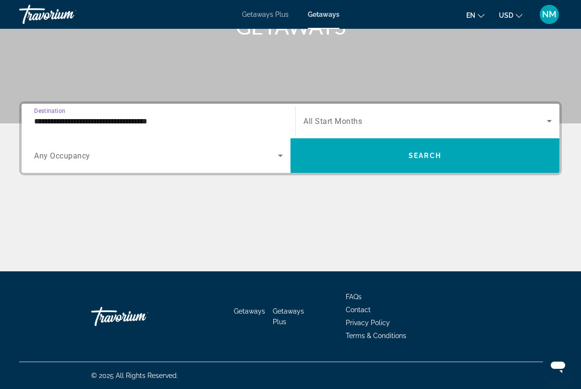
click at [103, 126] on input "**********" at bounding box center [158, 122] width 249 height 12
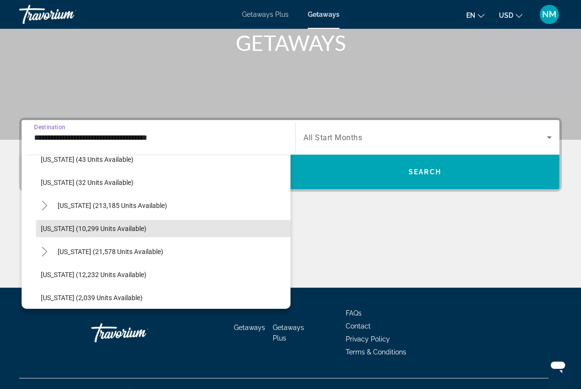
scroll to position [157, 0]
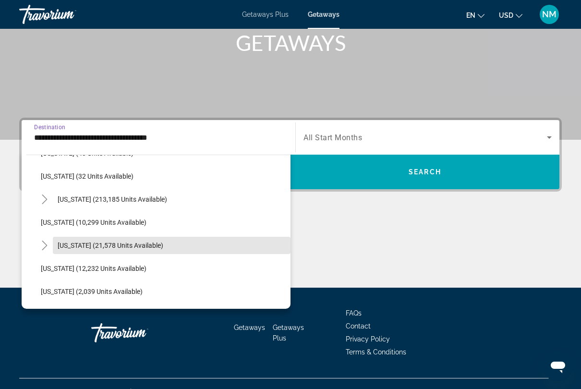
click at [94, 249] on span "[US_STATE] (21,578 units available)" at bounding box center [111, 246] width 106 height 8
type input "**********"
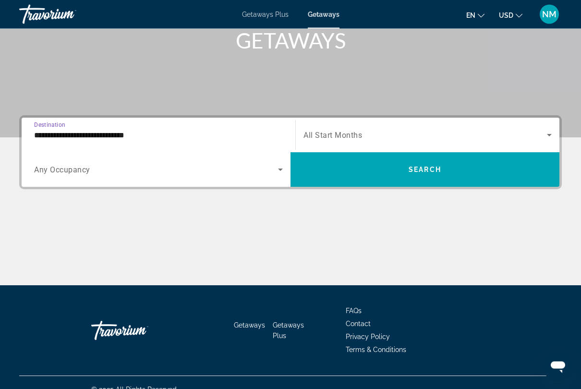
scroll to position [164, 0]
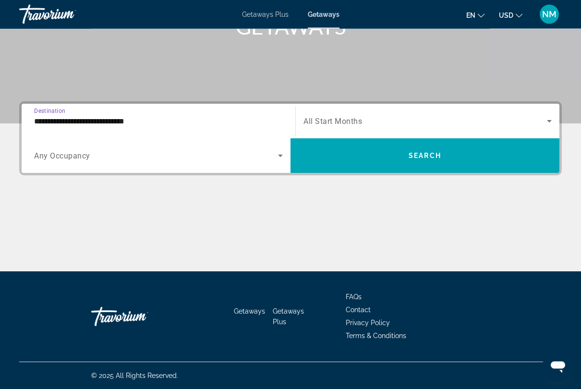
click at [87, 161] on span "Search widget" at bounding box center [156, 156] width 244 height 12
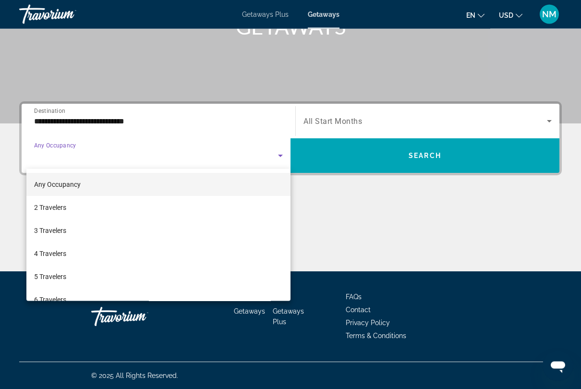
scroll to position [165, 0]
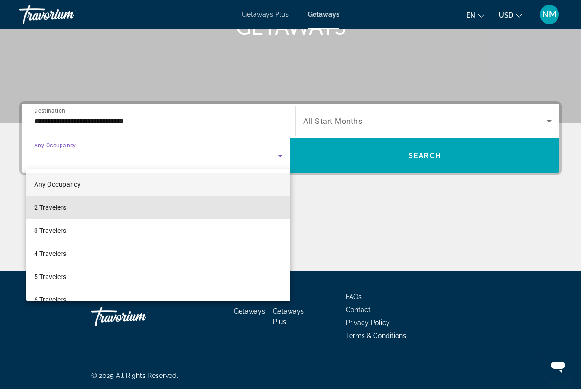
click at [71, 209] on mat-option "2 Travelers" at bounding box center [158, 207] width 264 height 23
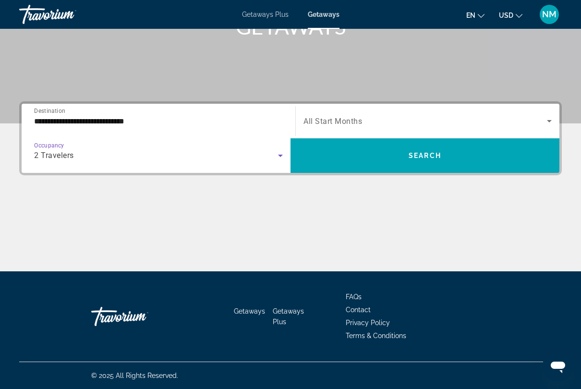
click at [327, 128] on div "Search widget" at bounding box center [428, 121] width 248 height 27
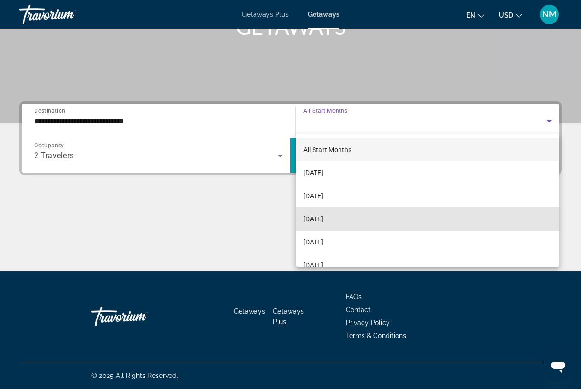
click at [323, 222] on span "[DATE]" at bounding box center [314, 219] width 20 height 12
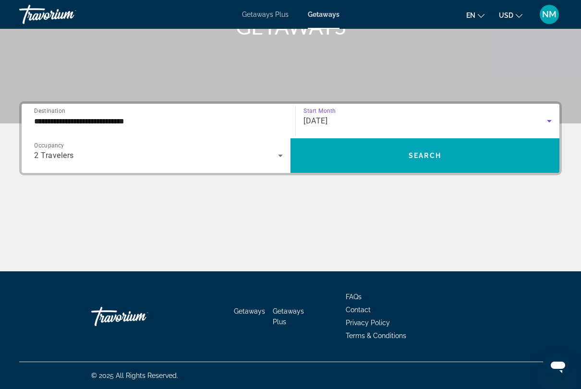
click at [424, 163] on span "Search widget" at bounding box center [425, 155] width 269 height 23
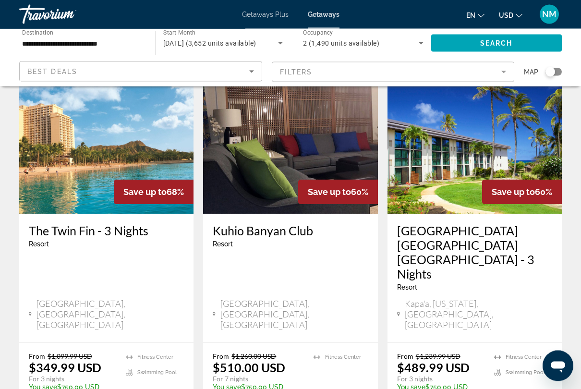
scroll to position [451, 0]
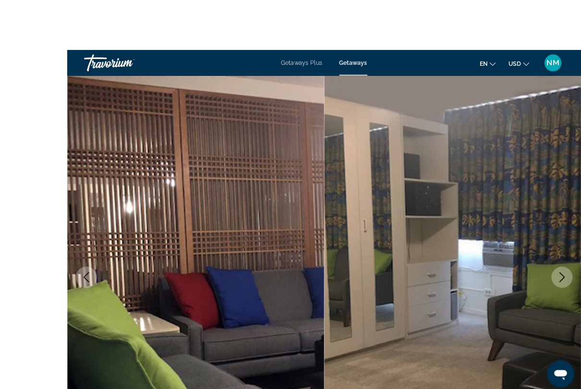
scroll to position [18, 0]
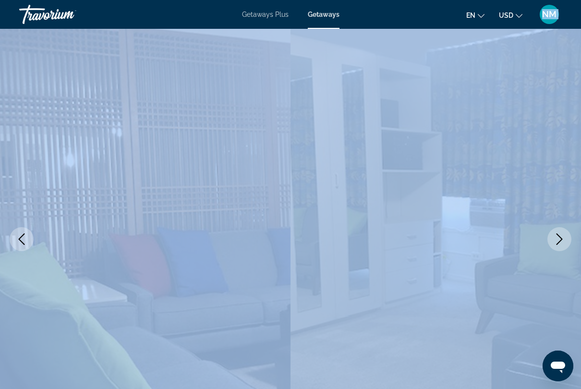
click at [459, 278] on img "Main content" at bounding box center [436, 239] width 291 height 456
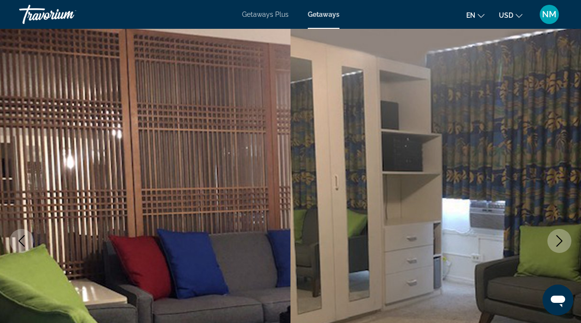
scroll to position [0, 0]
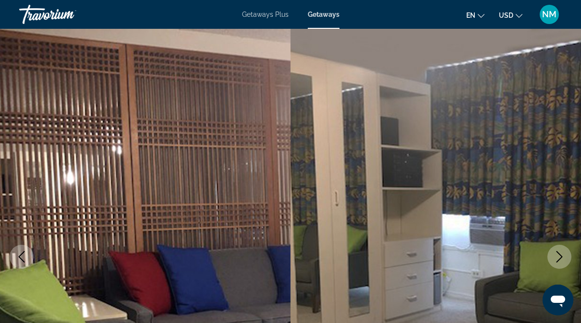
click at [276, 18] on span "Getaways Plus" at bounding box center [265, 15] width 47 height 8
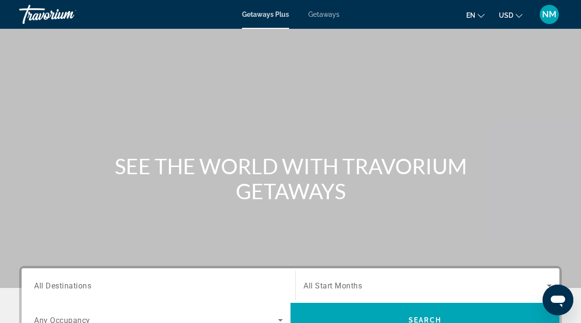
click at [100, 291] on input "Destination All Destinations" at bounding box center [158, 287] width 249 height 12
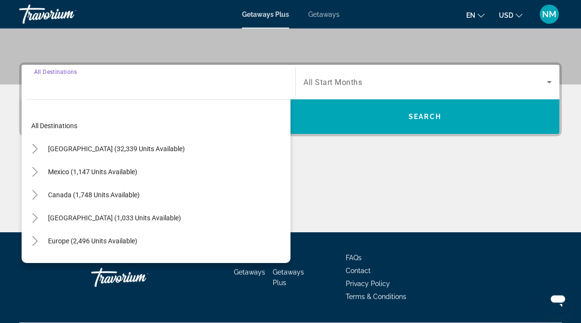
scroll to position [231, 0]
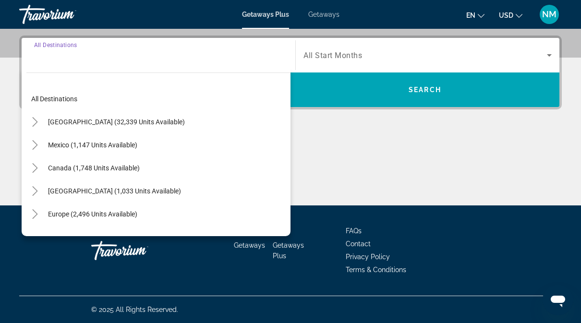
click at [51, 119] on span "[GEOGRAPHIC_DATA] (32,339 units available)" at bounding box center [116, 122] width 137 height 8
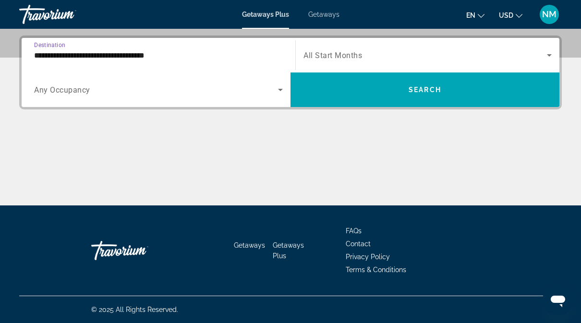
click at [61, 58] on input "**********" at bounding box center [158, 56] width 249 height 12
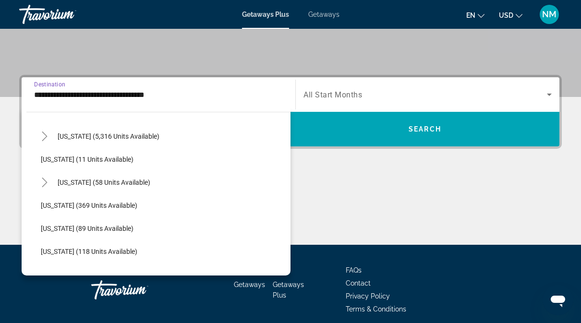
scroll to position [164, 0]
click at [85, 184] on span "[US_STATE] (58 units available)" at bounding box center [104, 182] width 93 height 8
type input "**********"
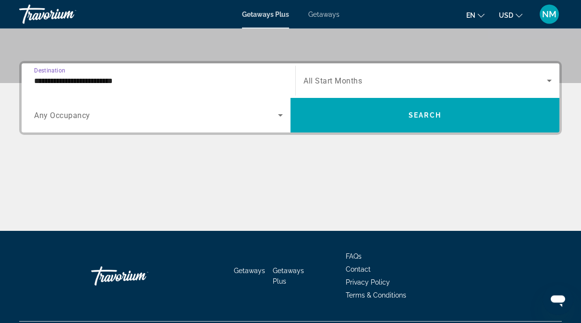
scroll to position [180, 0]
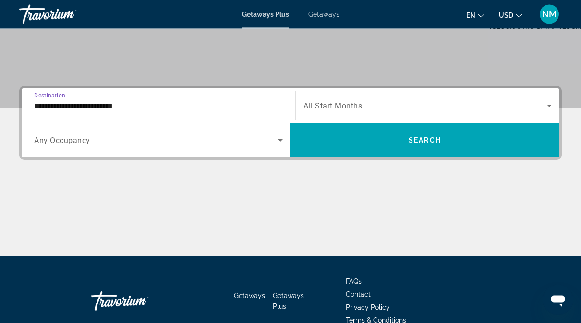
click at [108, 145] on span "Search widget" at bounding box center [156, 141] width 244 height 12
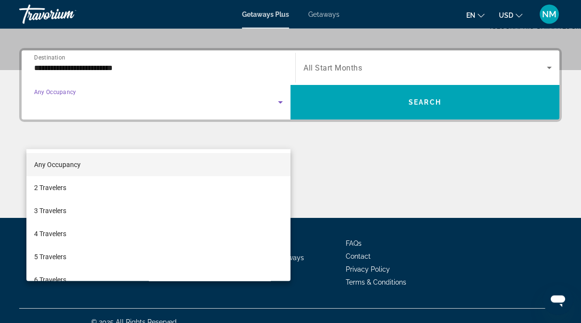
scroll to position [231, 0]
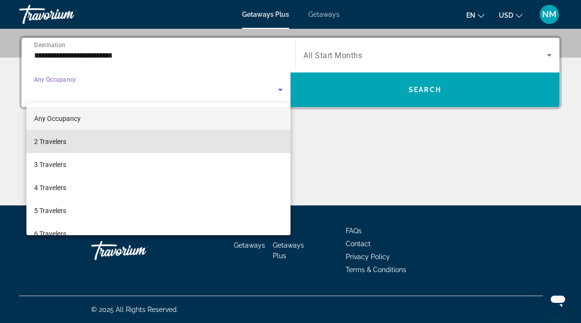
click at [122, 144] on mat-option "2 Travelers" at bounding box center [158, 141] width 264 height 23
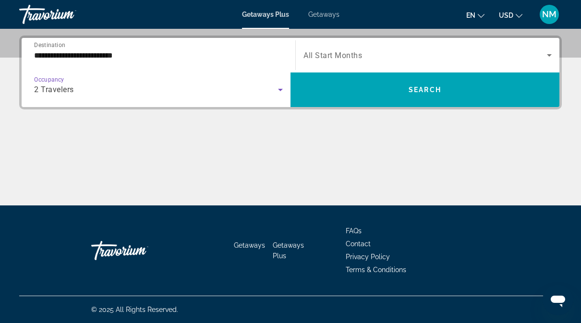
click at [550, 53] on icon "Search widget" at bounding box center [550, 55] width 12 height 12
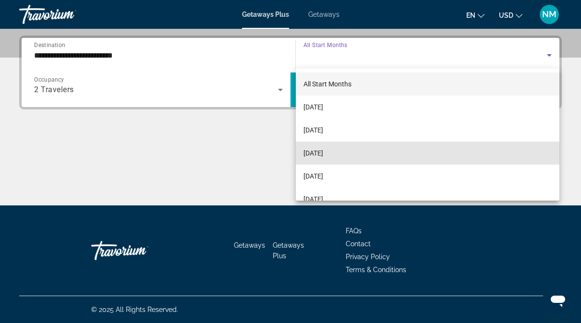
click at [391, 152] on mat-option "[DATE]" at bounding box center [428, 153] width 264 height 23
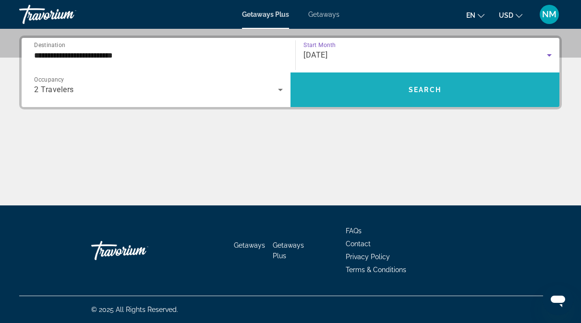
click at [488, 91] on span "Search widget" at bounding box center [425, 89] width 269 height 23
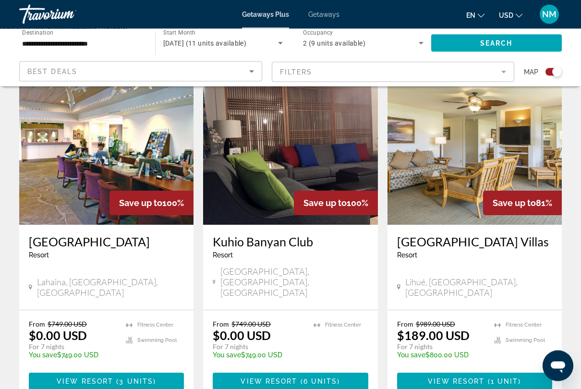
scroll to position [348, 0]
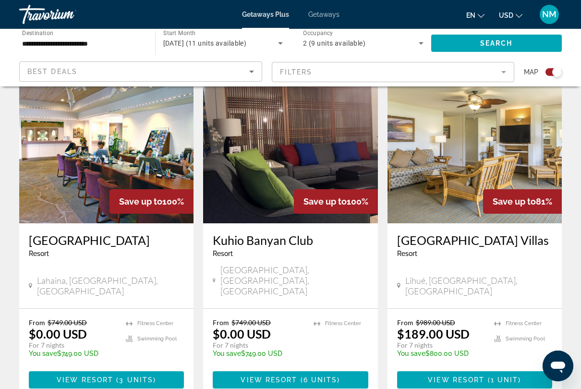
click at [301, 323] on span "( 6 units )" at bounding box center [319, 380] width 43 height 8
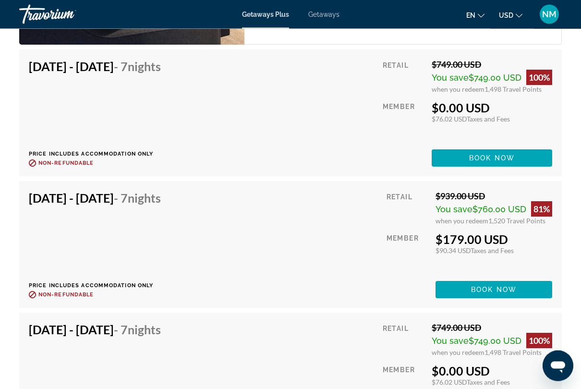
scroll to position [1960, 0]
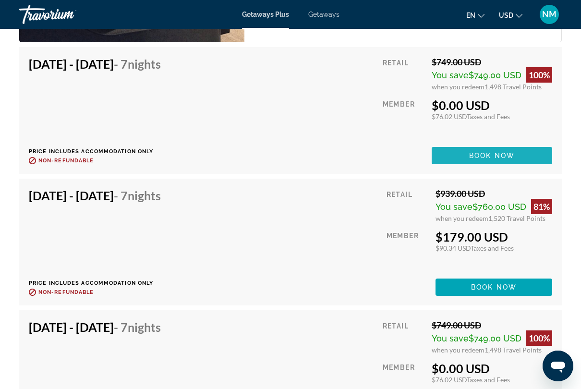
click at [516, 160] on span "Main content" at bounding box center [492, 155] width 121 height 23
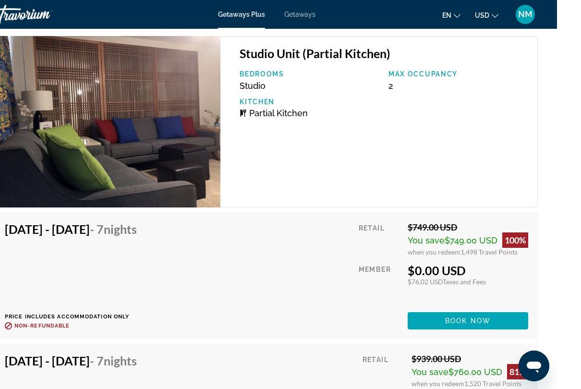
scroll to position [1884, 0]
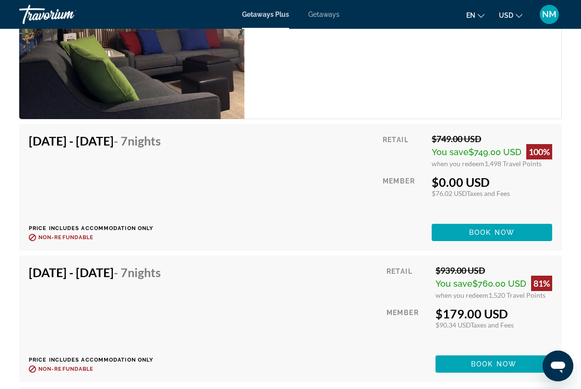
click at [508, 236] on span "Book now" at bounding box center [492, 233] width 46 height 8
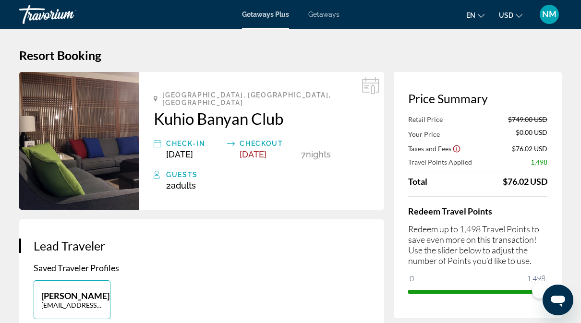
click at [126, 157] on img "Main content" at bounding box center [79, 141] width 120 height 138
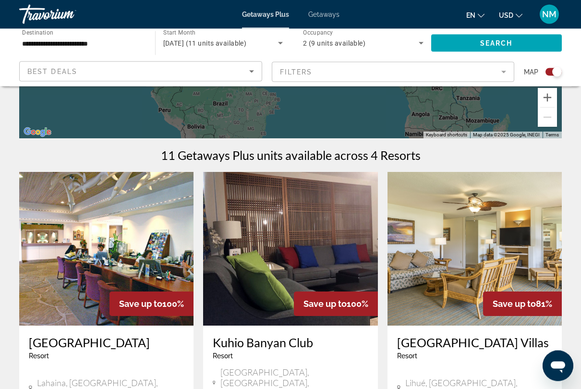
scroll to position [252, 0]
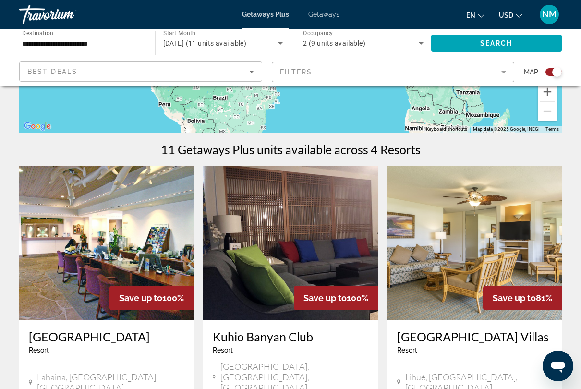
click at [302, 246] on img "Main content" at bounding box center [290, 243] width 174 height 154
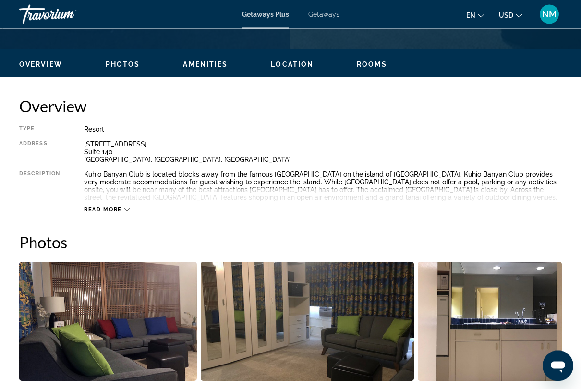
scroll to position [436, 0]
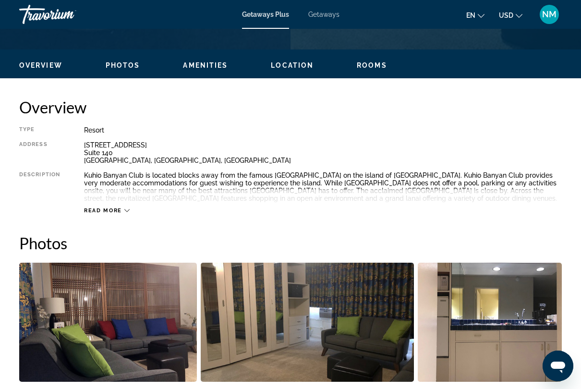
click at [304, 66] on span "Location" at bounding box center [292, 65] width 43 height 8
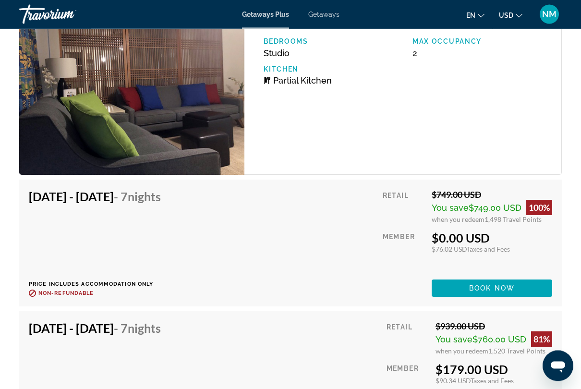
scroll to position [1828, 0]
click at [511, 292] on span "Book now" at bounding box center [492, 288] width 46 height 8
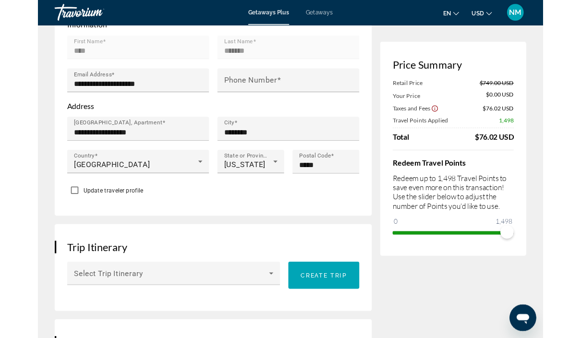
scroll to position [339, 0]
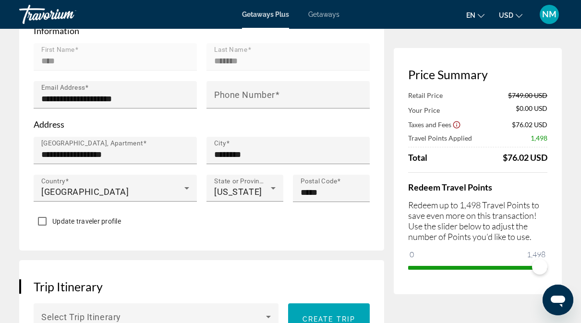
click at [243, 90] on mat-label "Phone Number" at bounding box center [244, 95] width 61 height 10
click at [243, 93] on input "Phone Number" at bounding box center [291, 99] width 154 height 12
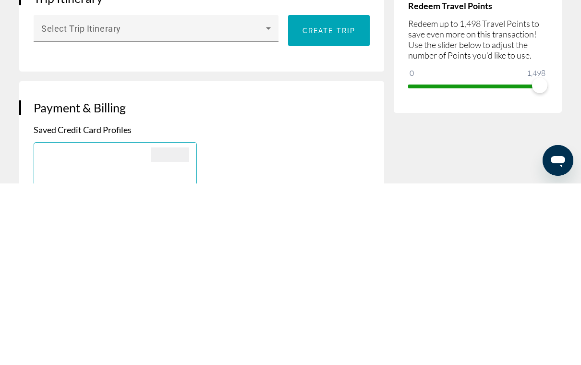
scroll to position [447, 0]
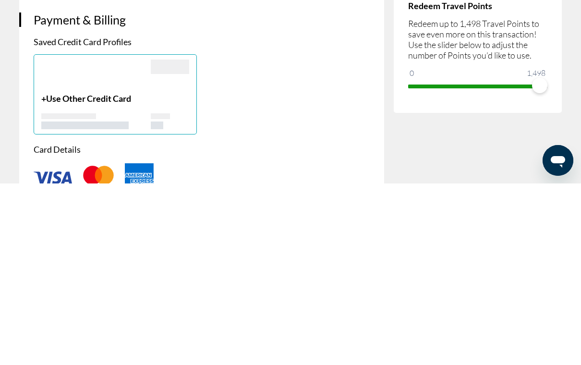
type input "**********"
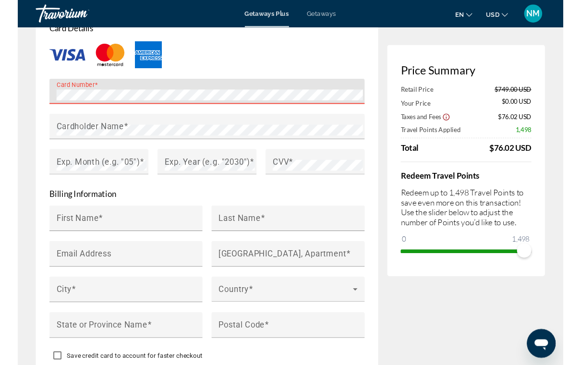
scroll to position [834, 0]
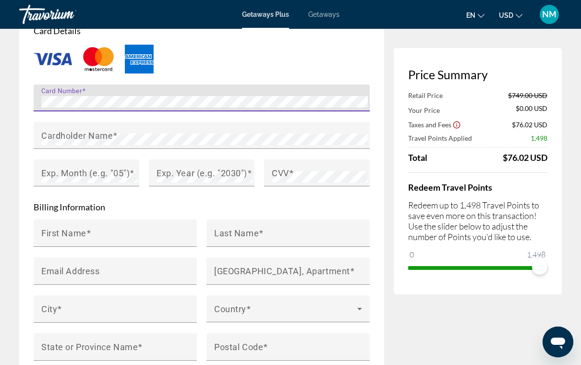
click at [83, 130] on mat-label "Cardholder Name" at bounding box center [77, 135] width 72 height 10
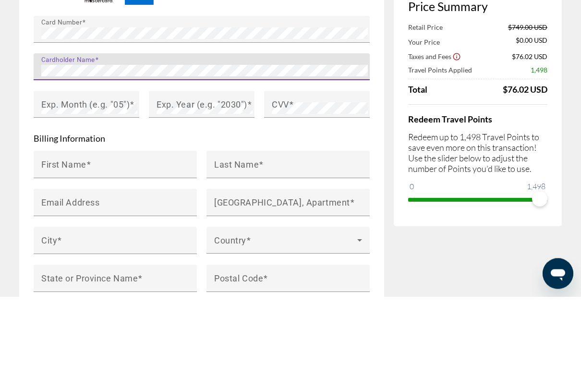
click at [63, 168] on mat-label "Exp. Month (e.g. "05")" at bounding box center [85, 173] width 88 height 10
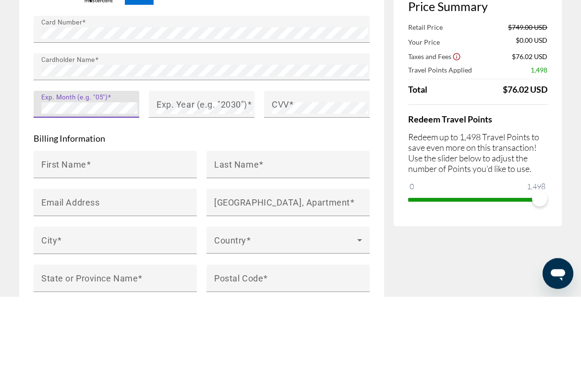
click at [191, 168] on mat-label "Exp. Year (e.g. "2030")" at bounding box center [202, 173] width 91 height 10
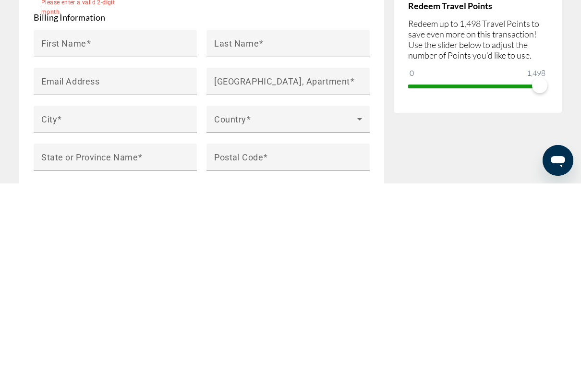
scroll to position [843, 0]
click at [66, 219] on mat-label "First Name" at bounding box center [63, 224] width 45 height 10
click at [66, 223] on input "First Name" at bounding box center [118, 229] width 154 height 12
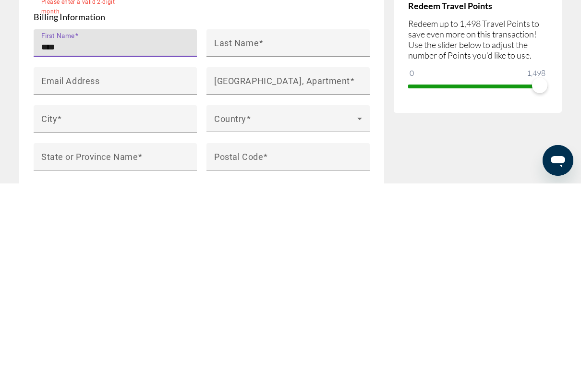
type input "****"
click at [230, 223] on input "Last Name" at bounding box center [291, 229] width 154 height 12
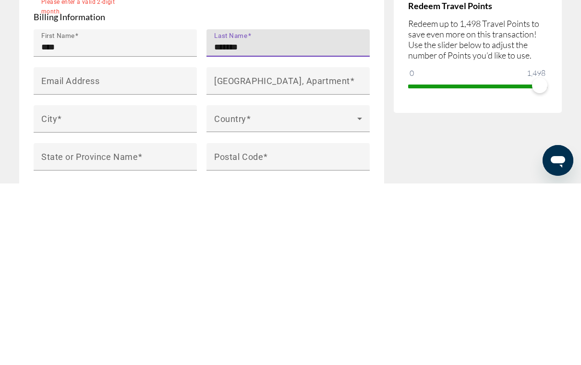
type input "*******"
click at [62, 257] on mat-label "Email Address" at bounding box center [70, 262] width 58 height 10
click at [62, 261] on input "Email Address" at bounding box center [118, 267] width 154 height 12
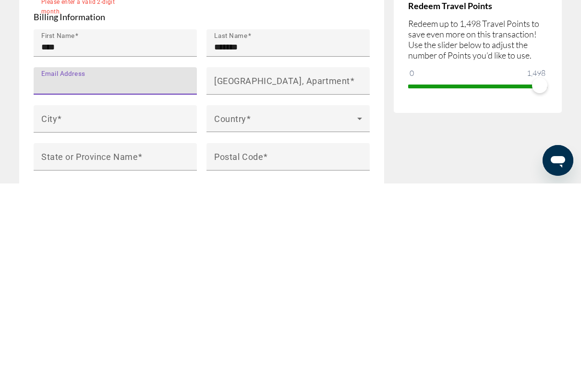
type input "*"
type input "**********"
click at [232, 257] on mat-label "[GEOGRAPHIC_DATA], Apartment" at bounding box center [282, 262] width 136 height 10
click at [232, 261] on input "[GEOGRAPHIC_DATA], Apartment" at bounding box center [291, 267] width 154 height 12
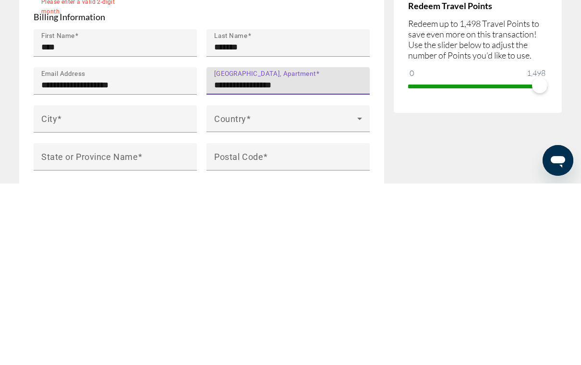
type input "**********"
click at [65, 299] on input "City" at bounding box center [118, 305] width 154 height 12
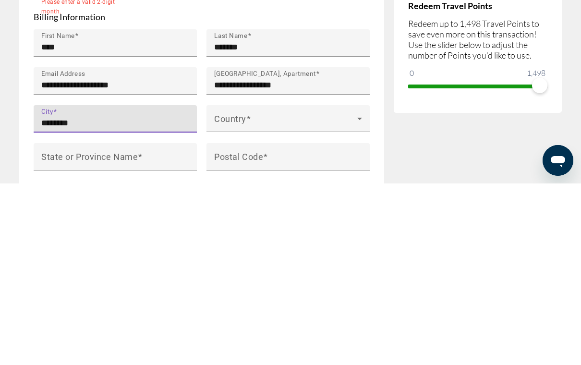
type input "********"
click at [240, 298] on span "Main content" at bounding box center [285, 304] width 143 height 12
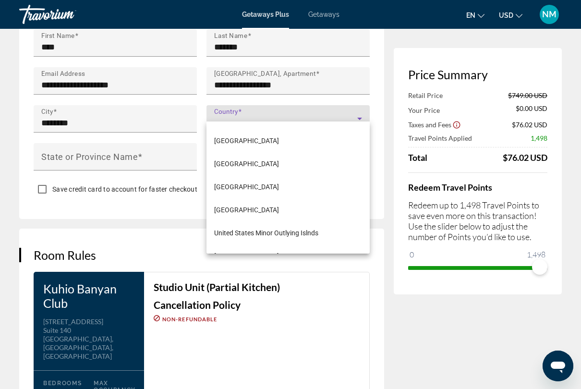
scroll to position [5503, 0]
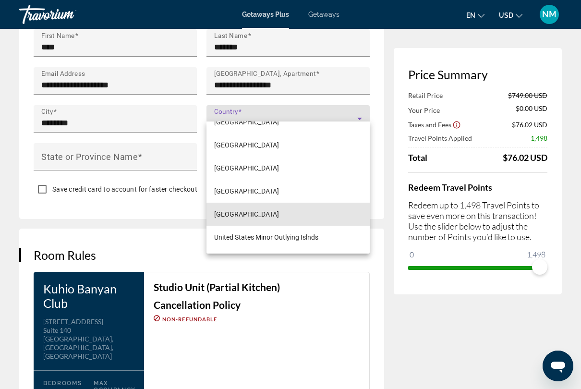
click at [260, 215] on span "[GEOGRAPHIC_DATA]" at bounding box center [246, 214] width 65 height 12
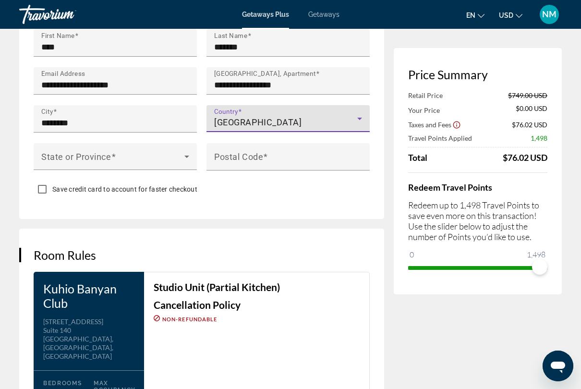
click at [67, 155] on span "Main content" at bounding box center [112, 161] width 143 height 12
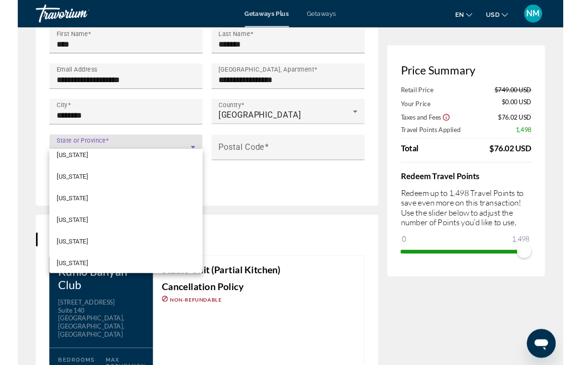
scroll to position [241, 0]
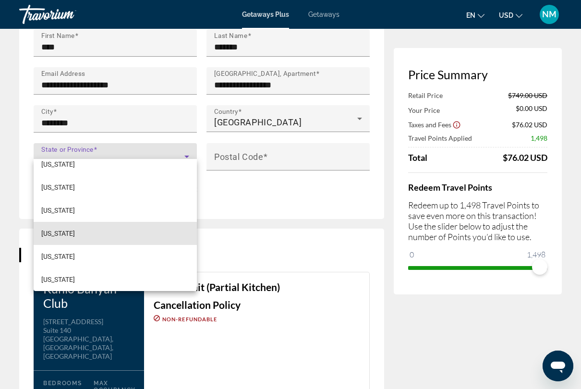
click at [54, 235] on span "[US_STATE]" at bounding box center [58, 234] width 34 height 12
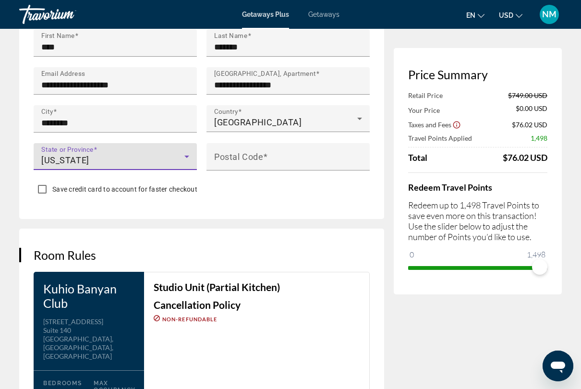
click at [233, 151] on mat-label "Postal Code" at bounding box center [238, 156] width 49 height 10
click at [233, 155] on input "Postal Code" at bounding box center [291, 161] width 154 height 12
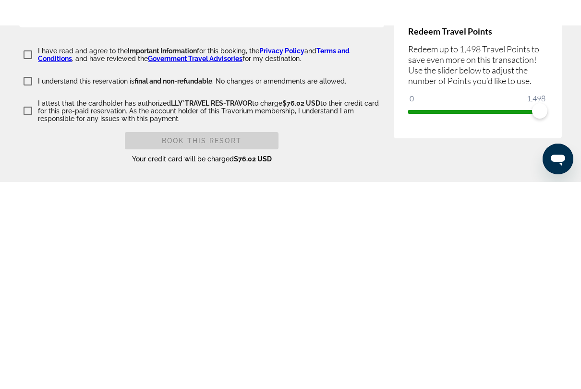
scroll to position [1930, 0]
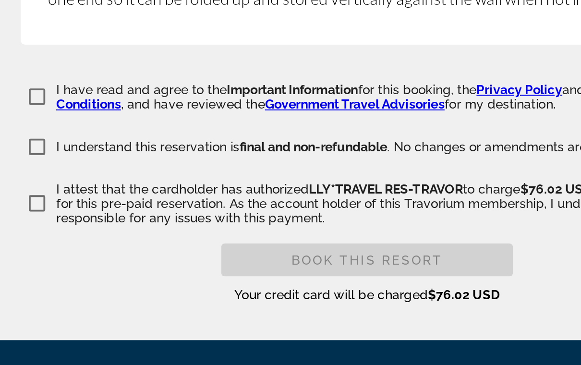
type input "*****"
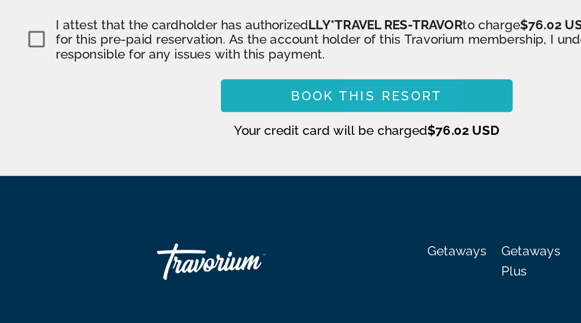
click at [197, 188] on span "Book this Resort" at bounding box center [202, 192] width 80 height 8
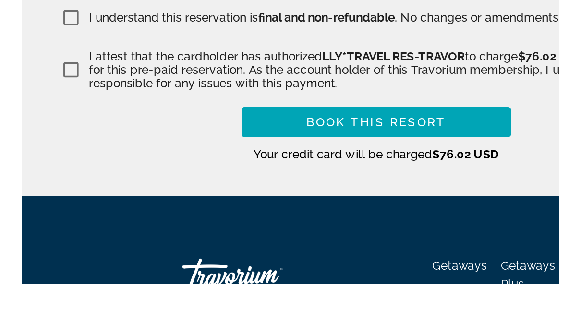
scroll to position [1999, 0]
